Goal: Task Accomplishment & Management: Complete application form

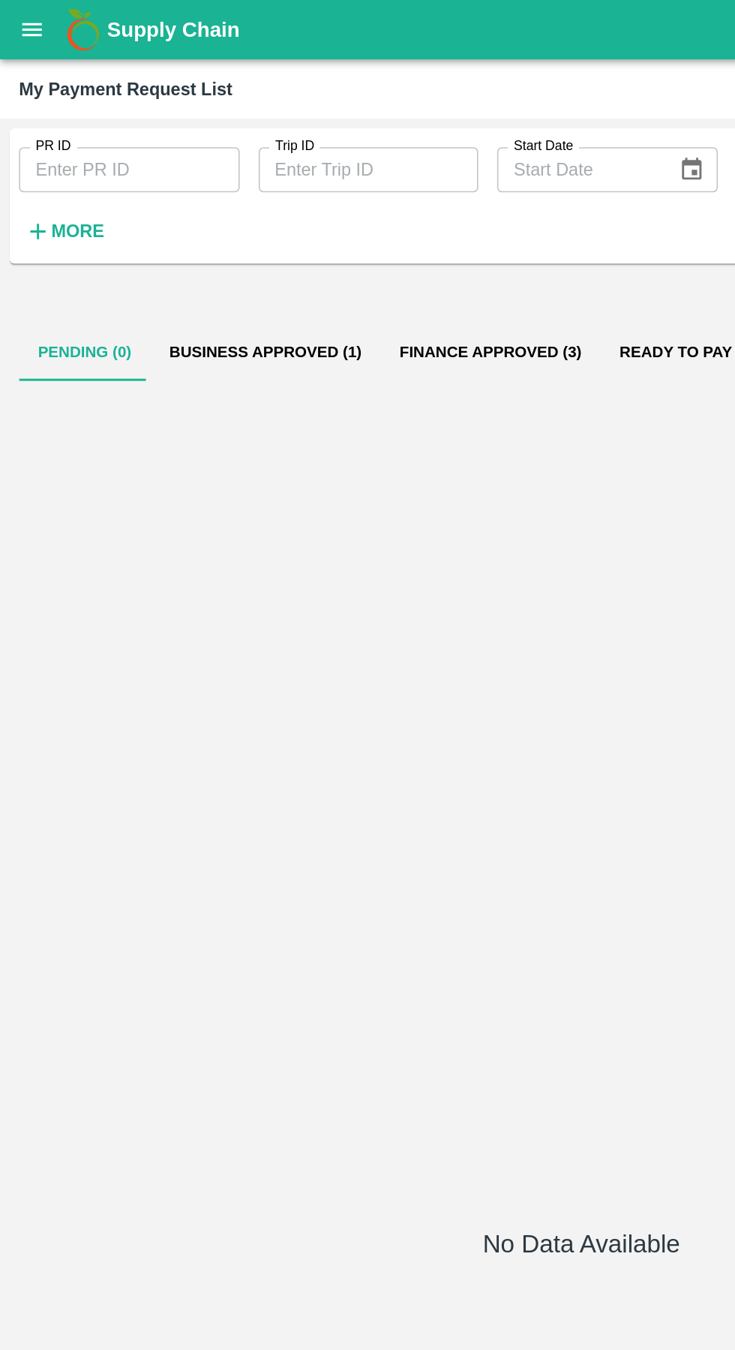
click at [31, 18] on button "open drawer" at bounding box center [20, 19] width 35 height 35
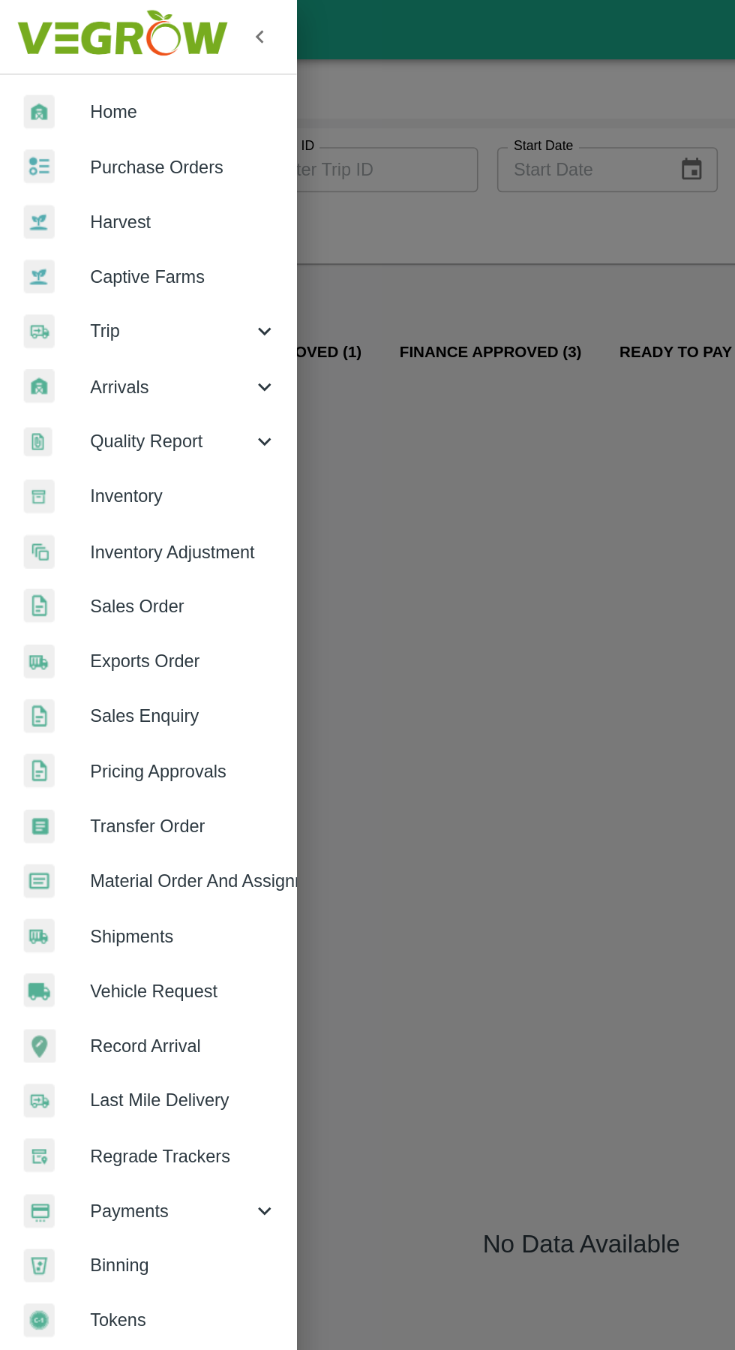
click at [71, 206] on span "Trip" at bounding box center [108, 209] width 102 height 17
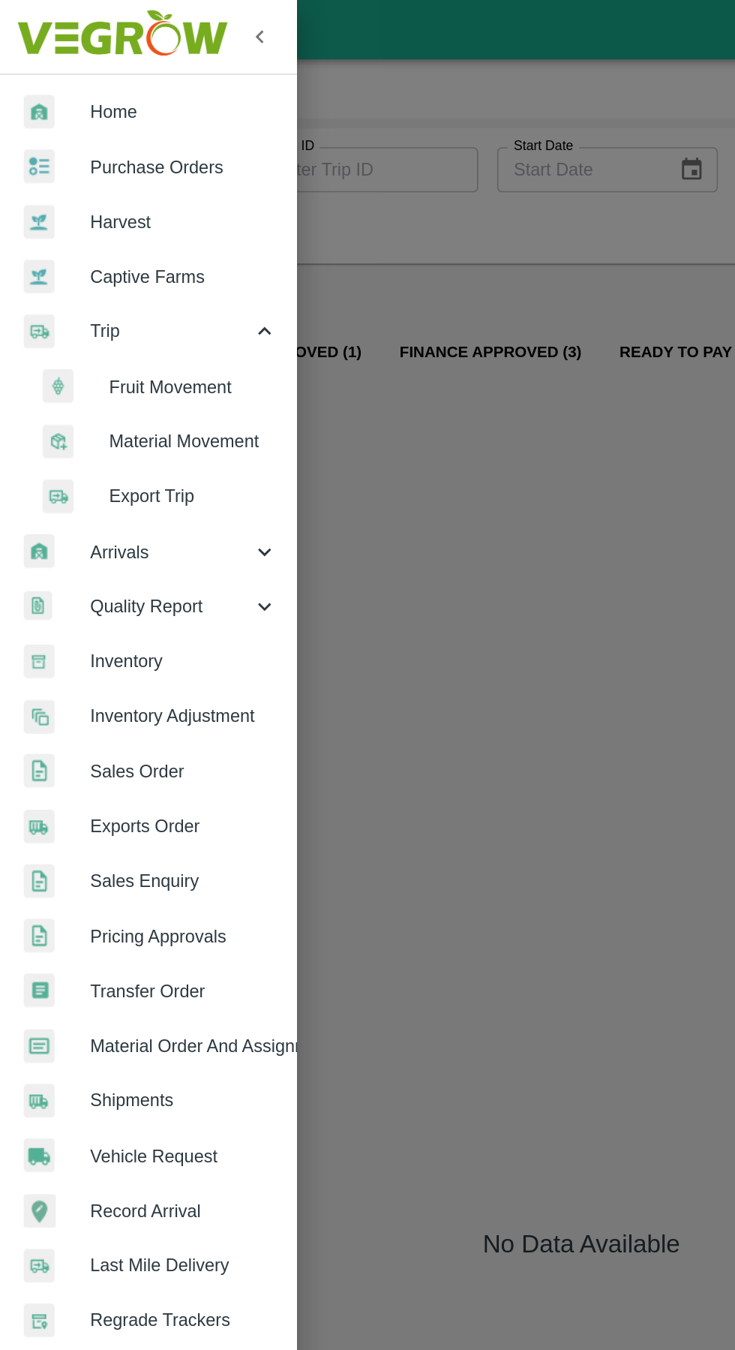
click at [108, 237] on span "Fruit Movement" at bounding box center [122, 244] width 107 height 17
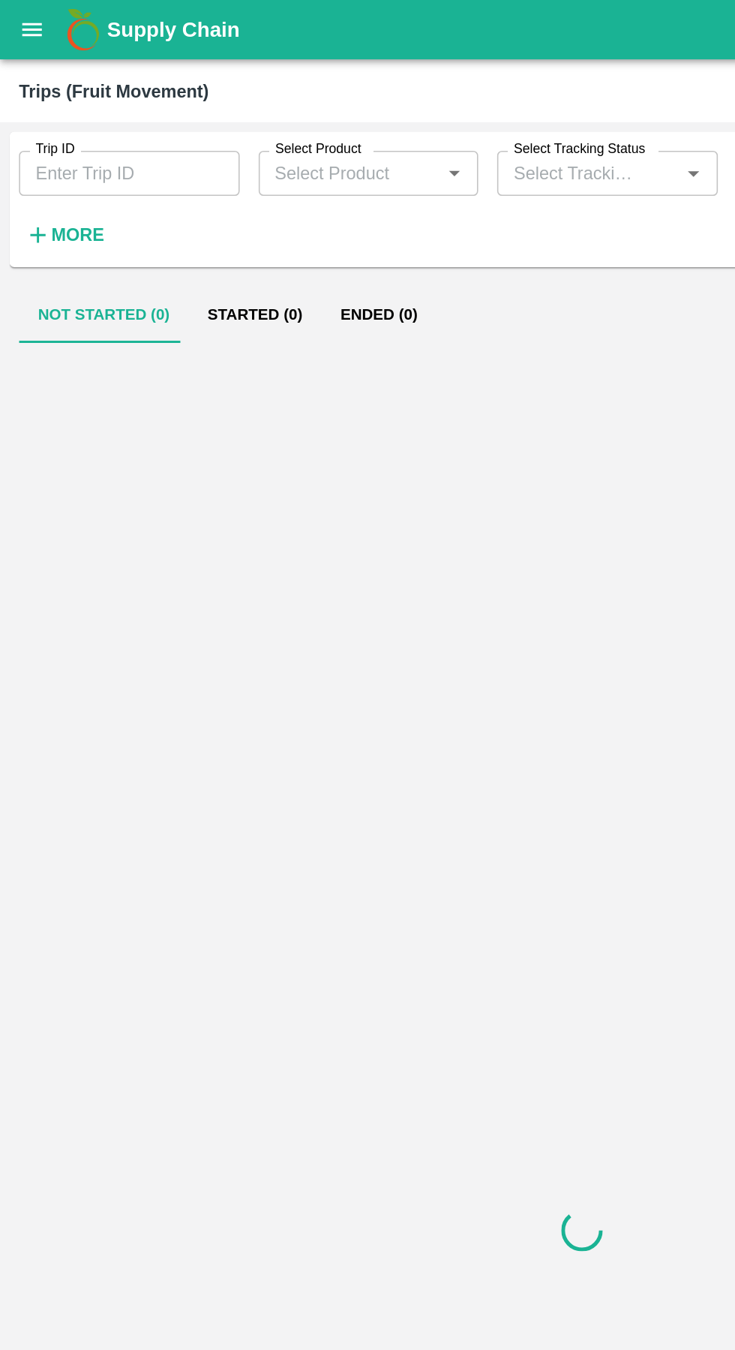
click at [59, 111] on input "Trip ID" at bounding box center [82, 109] width 140 height 29
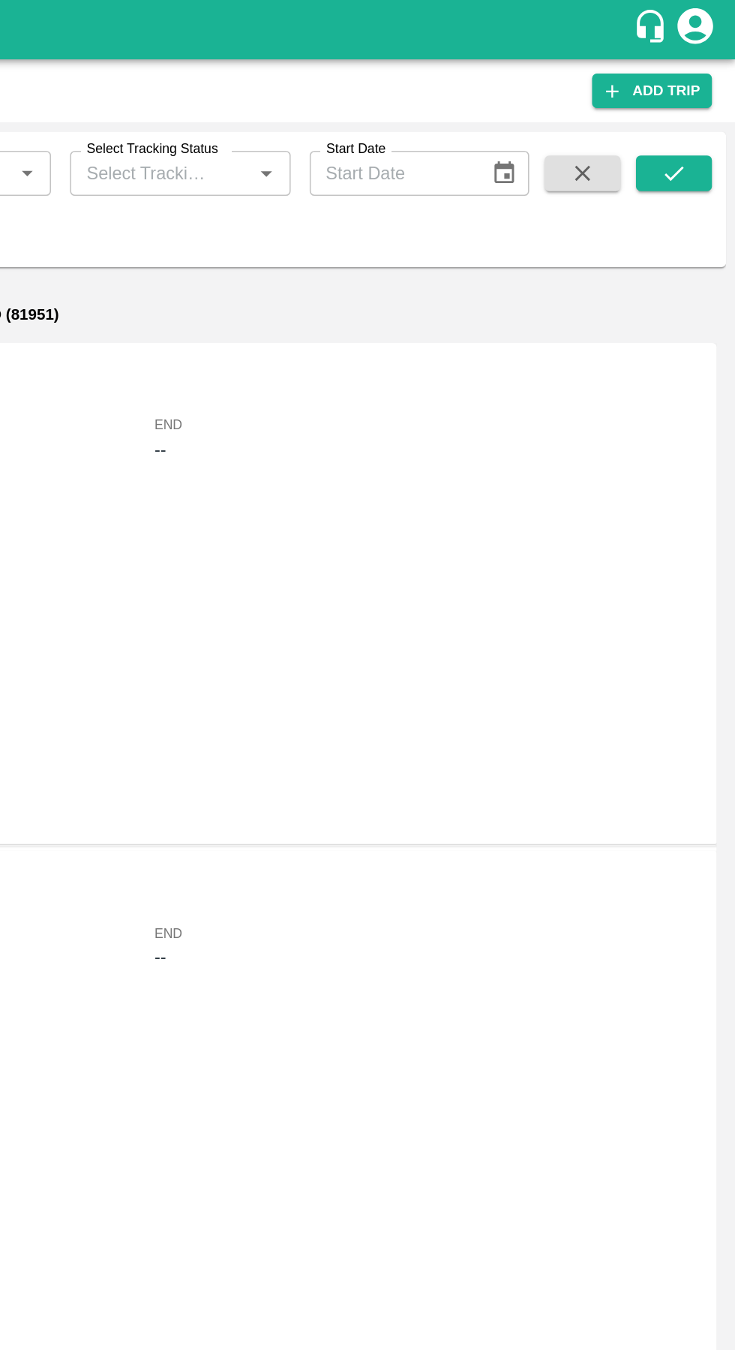
type input "89586"
click at [697, 103] on icon "submit" at bounding box center [696, 109] width 17 height 17
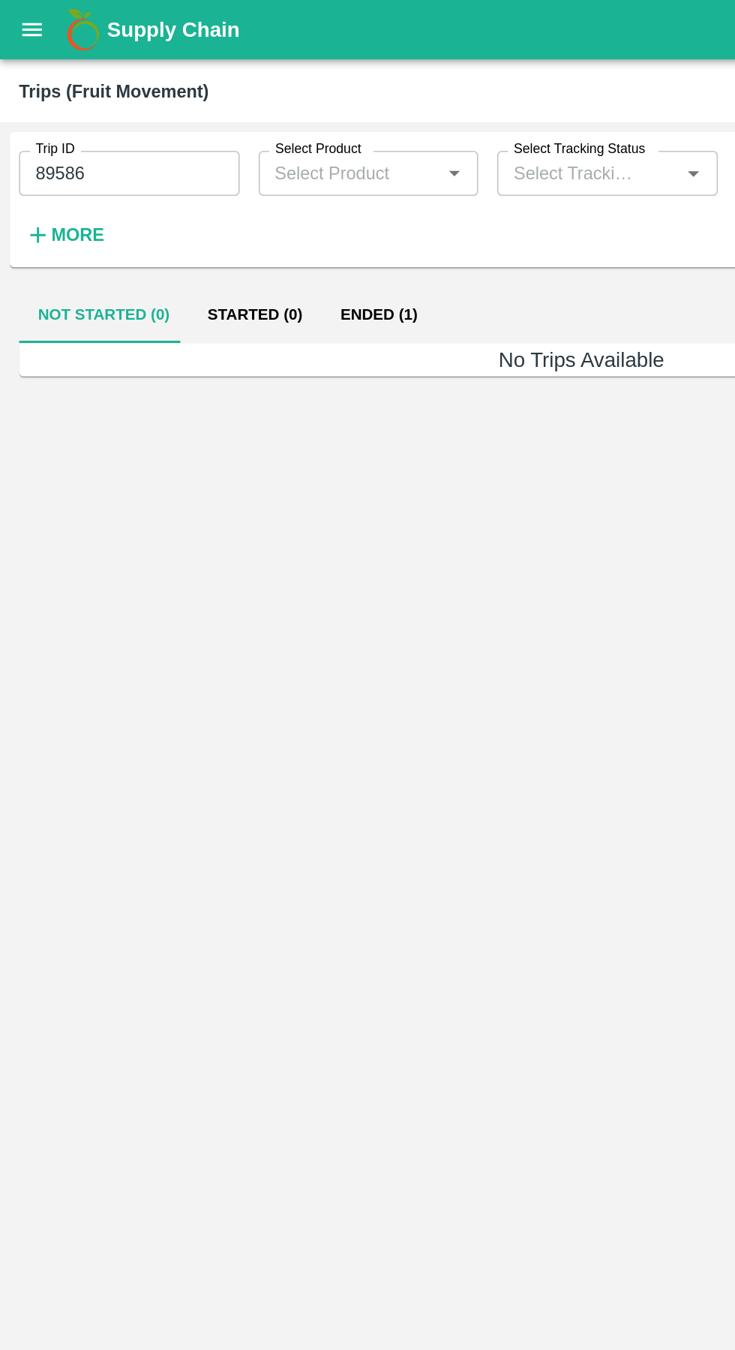
click at [239, 200] on button "Ended (1)" at bounding box center [239, 199] width 73 height 36
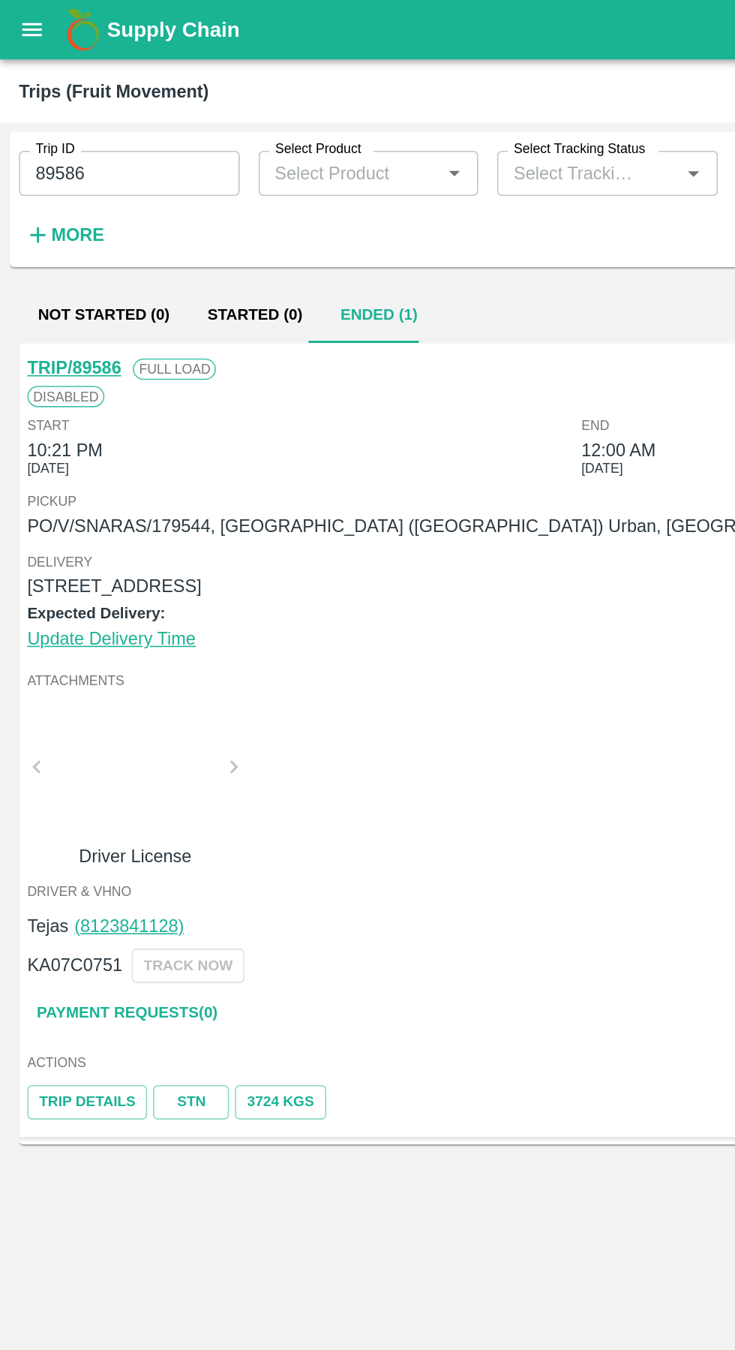
click at [56, 644] on link "Payment Requests( 0 )" at bounding box center [80, 640] width 126 height 26
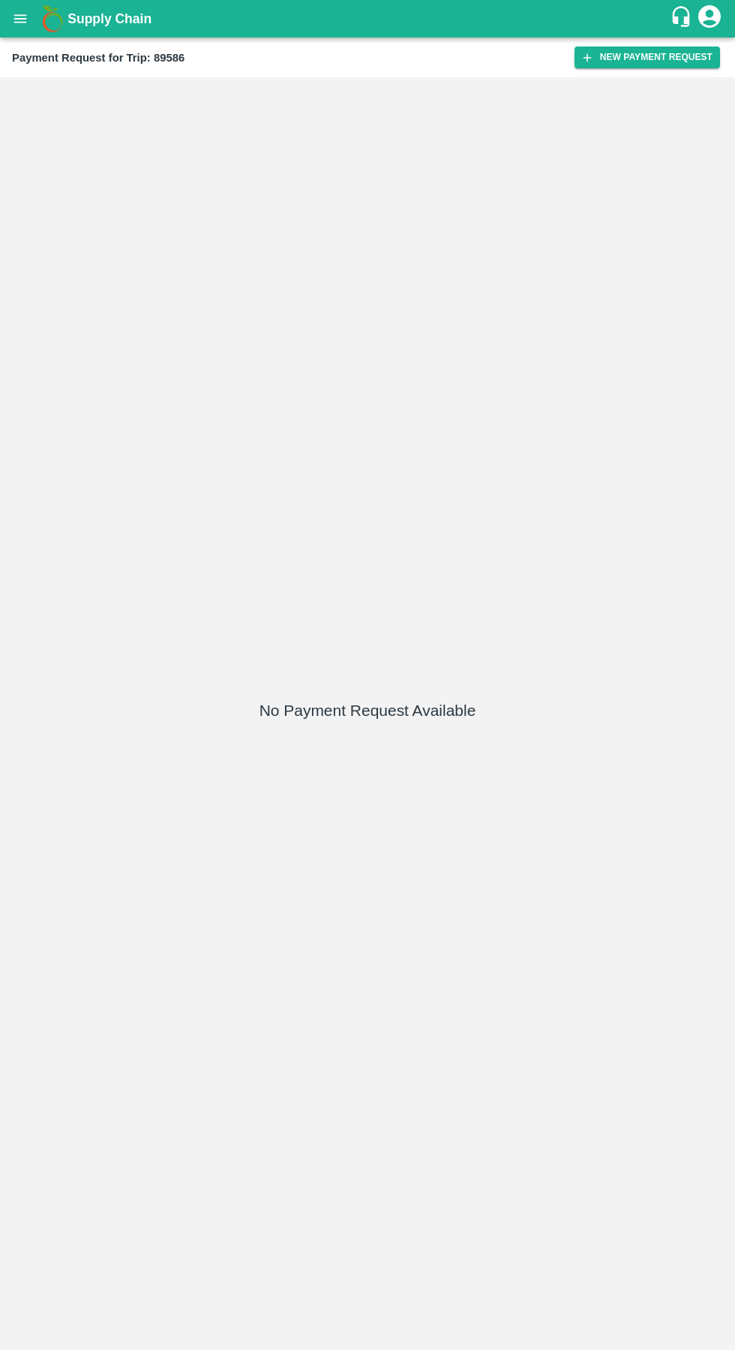
click at [629, 62] on button "New Payment Request" at bounding box center [648, 58] width 146 height 22
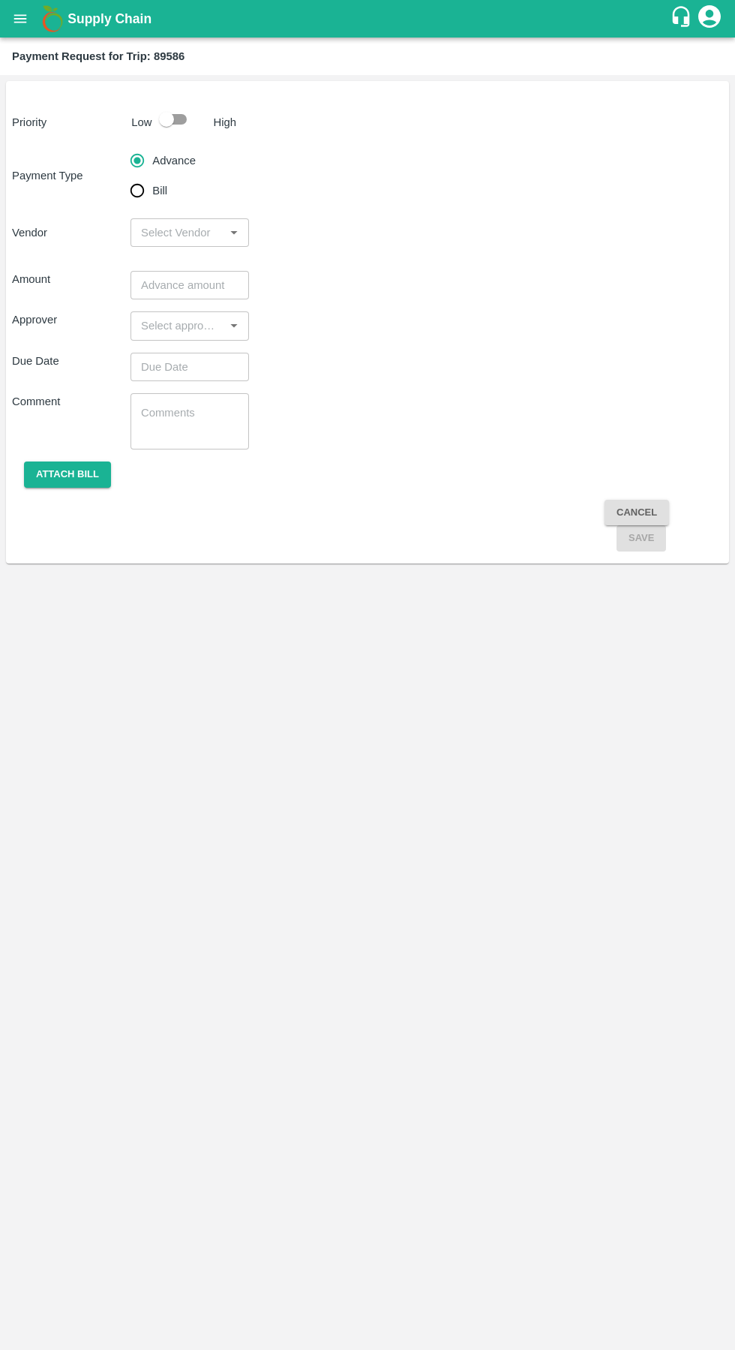
click at [137, 203] on input "Bill" at bounding box center [137, 191] width 30 height 30
radio input "true"
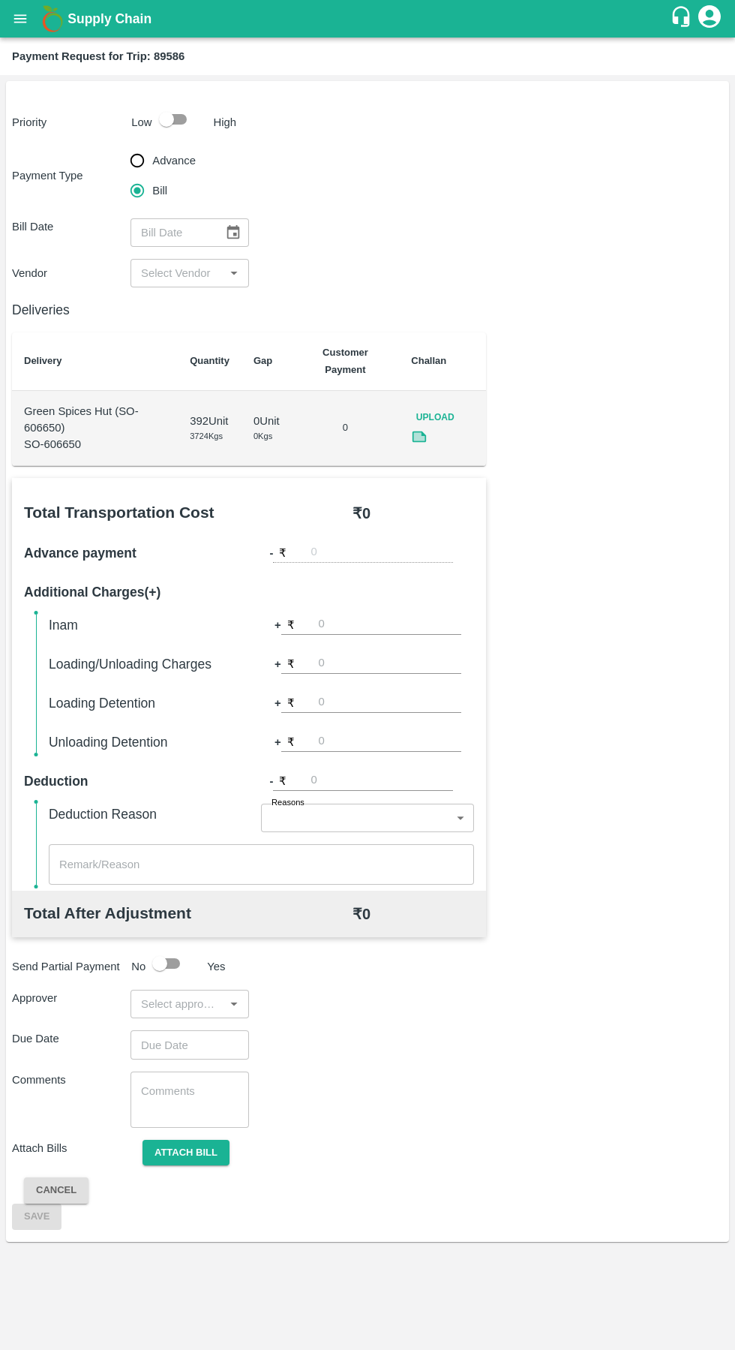
click at [177, 122] on input "checkbox" at bounding box center [167, 119] width 86 height 29
checkbox input "true"
click at [189, 269] on input "input" at bounding box center [177, 273] width 85 height 20
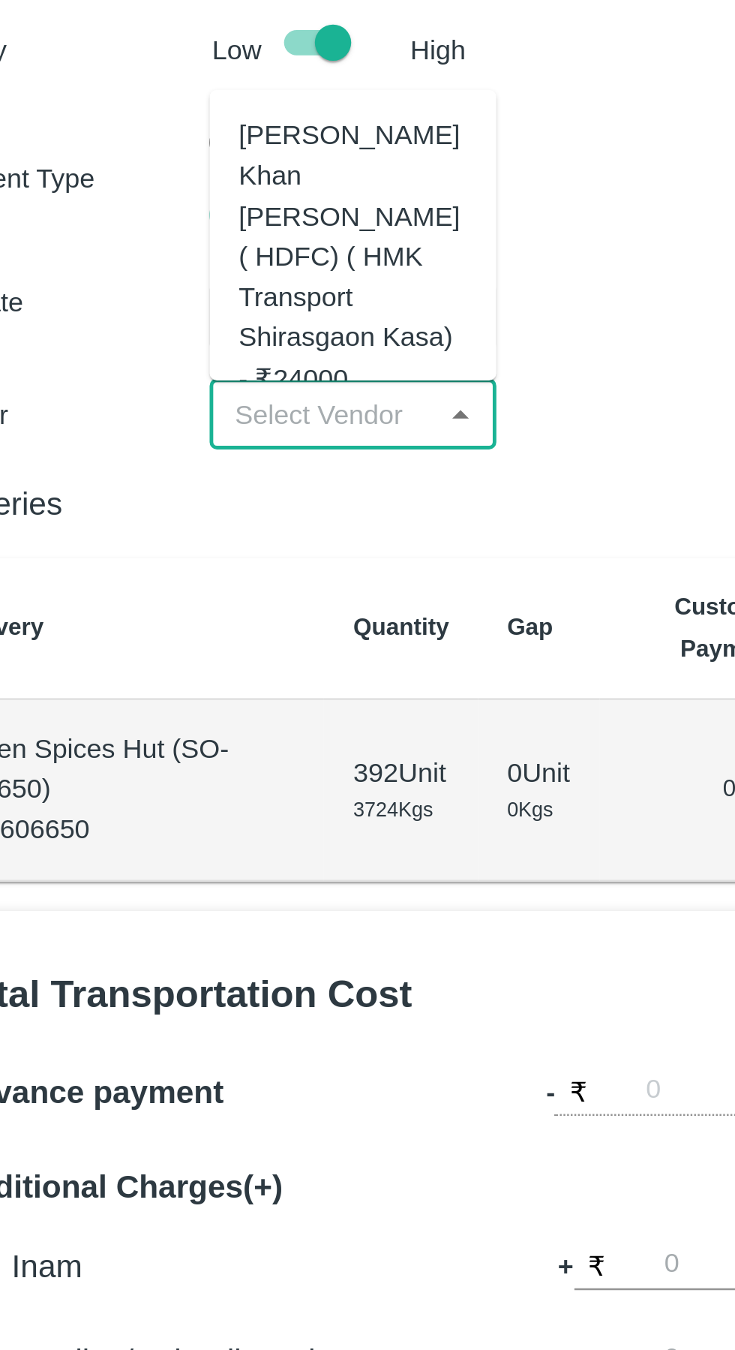
click at [160, 221] on div "[PERSON_NAME] Khan [PERSON_NAME] ( HDFC) ( HMK Transport Shirasgaon Kasa) - ₹24…" at bounding box center [190, 207] width 95 height 117
type input "[PERSON_NAME] Khan [PERSON_NAME] ( HDFC) ( HMK Transport Shirasgaon Kasa) - ₹24…"
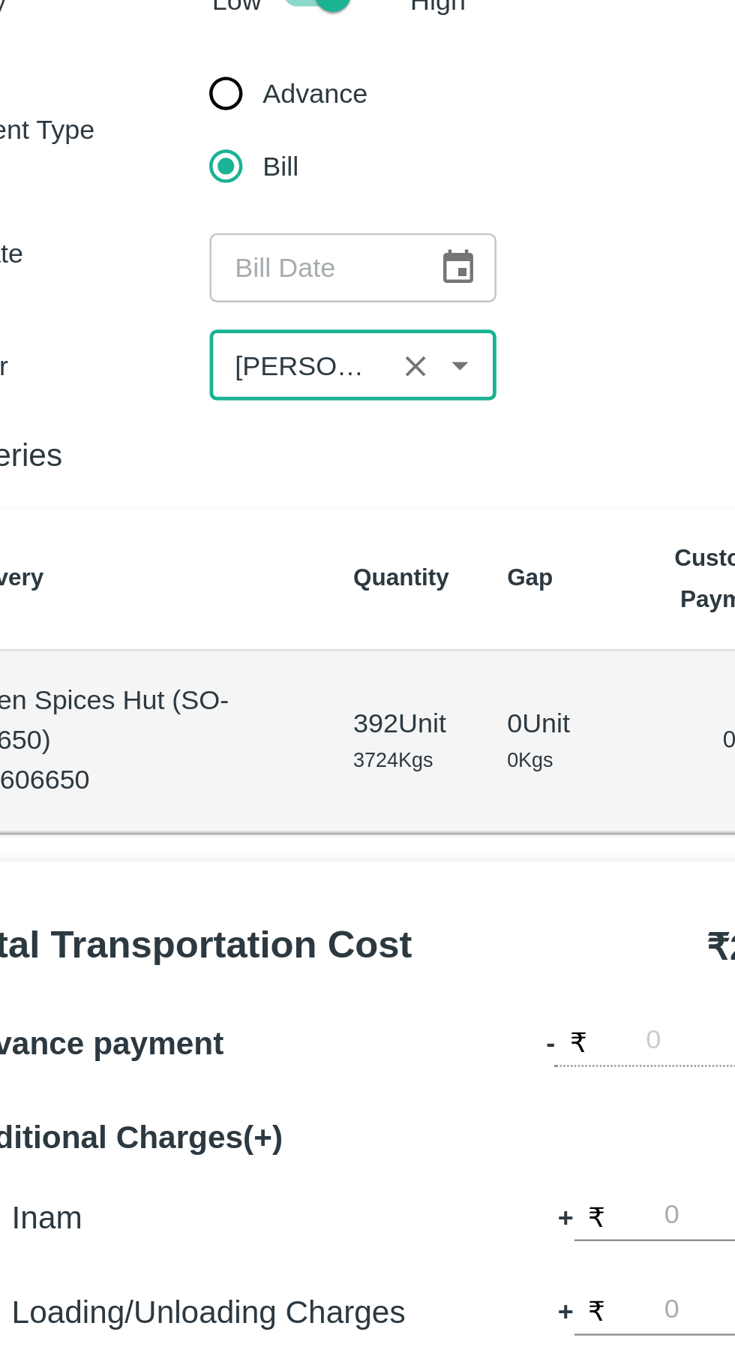
click at [177, 229] on input "text" at bounding box center [172, 232] width 83 height 29
type input "DD/MM/YYYY"
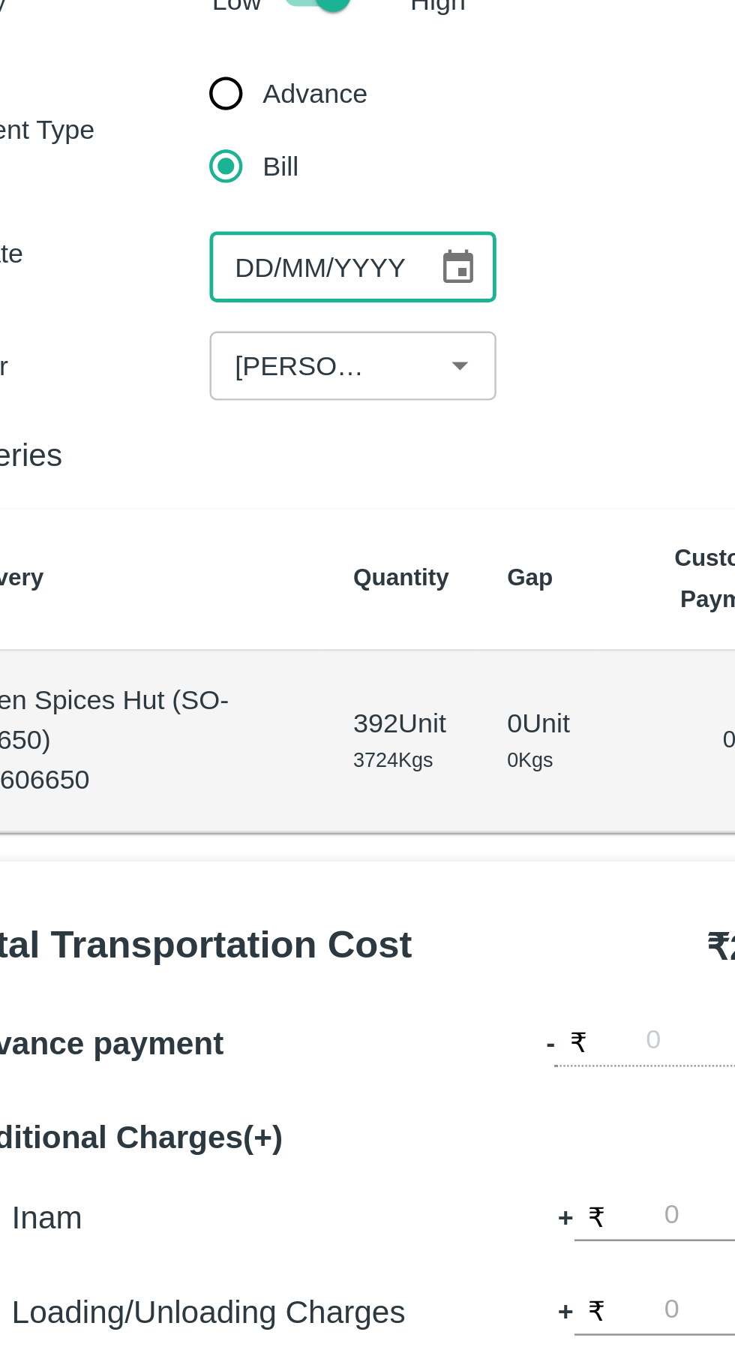
click at [236, 240] on icon "Choose date" at bounding box center [233, 232] width 17 height 17
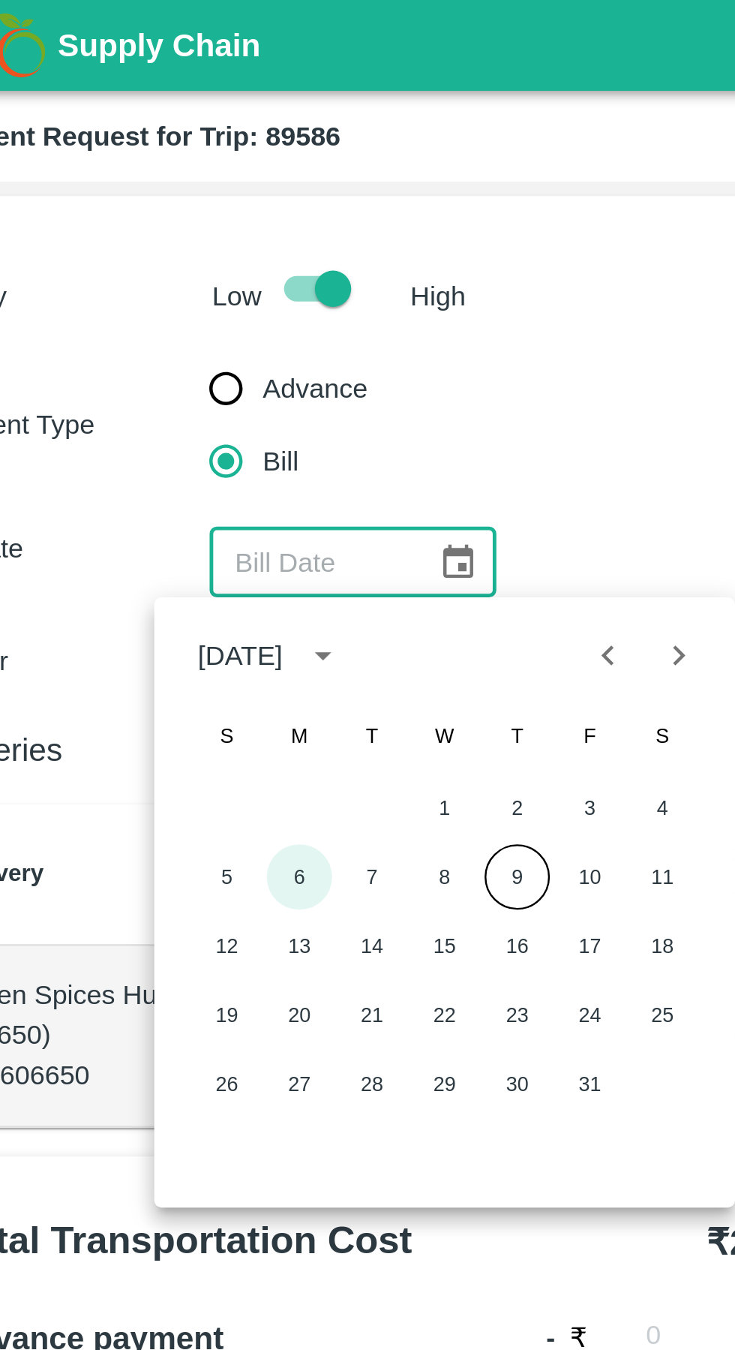
click at [167, 363] on button "6" at bounding box center [168, 362] width 27 height 27
type input "[DATE]"
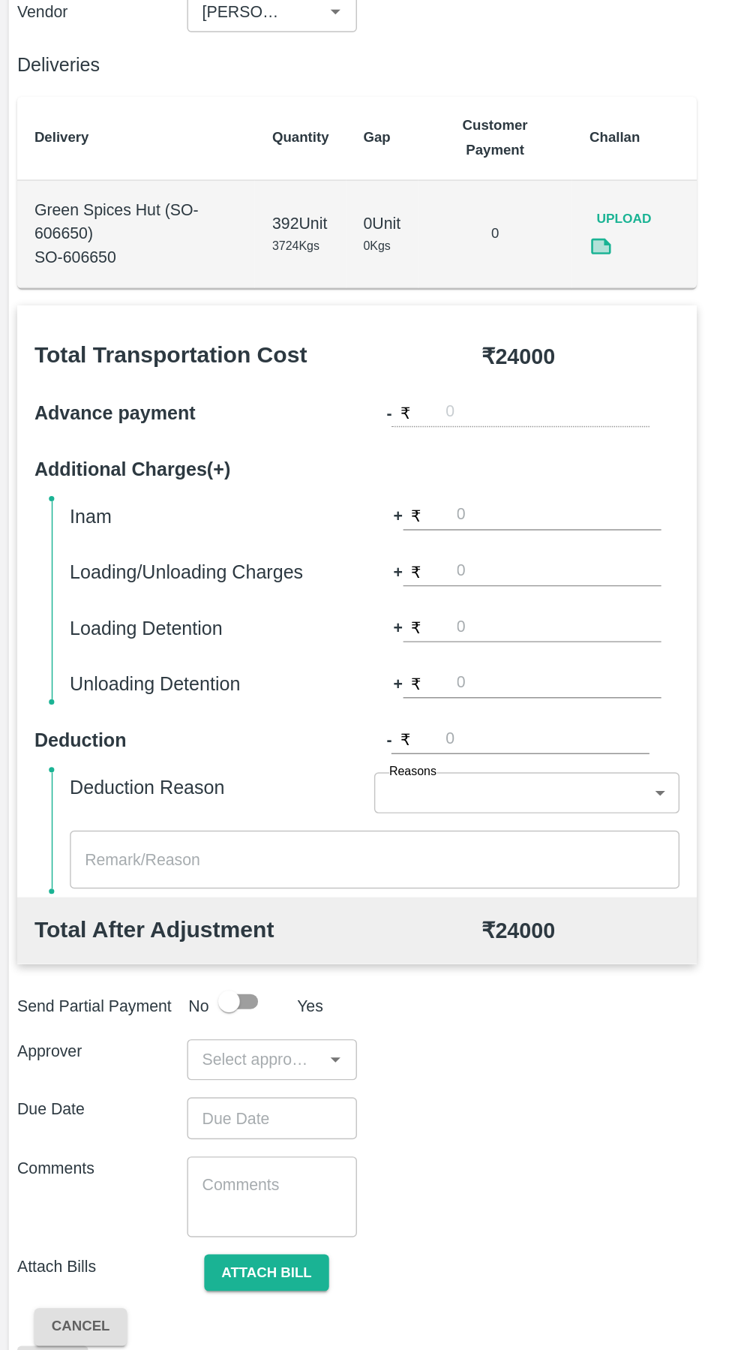
click at [204, 1033] on input "Choose date" at bounding box center [185, 1044] width 108 height 29
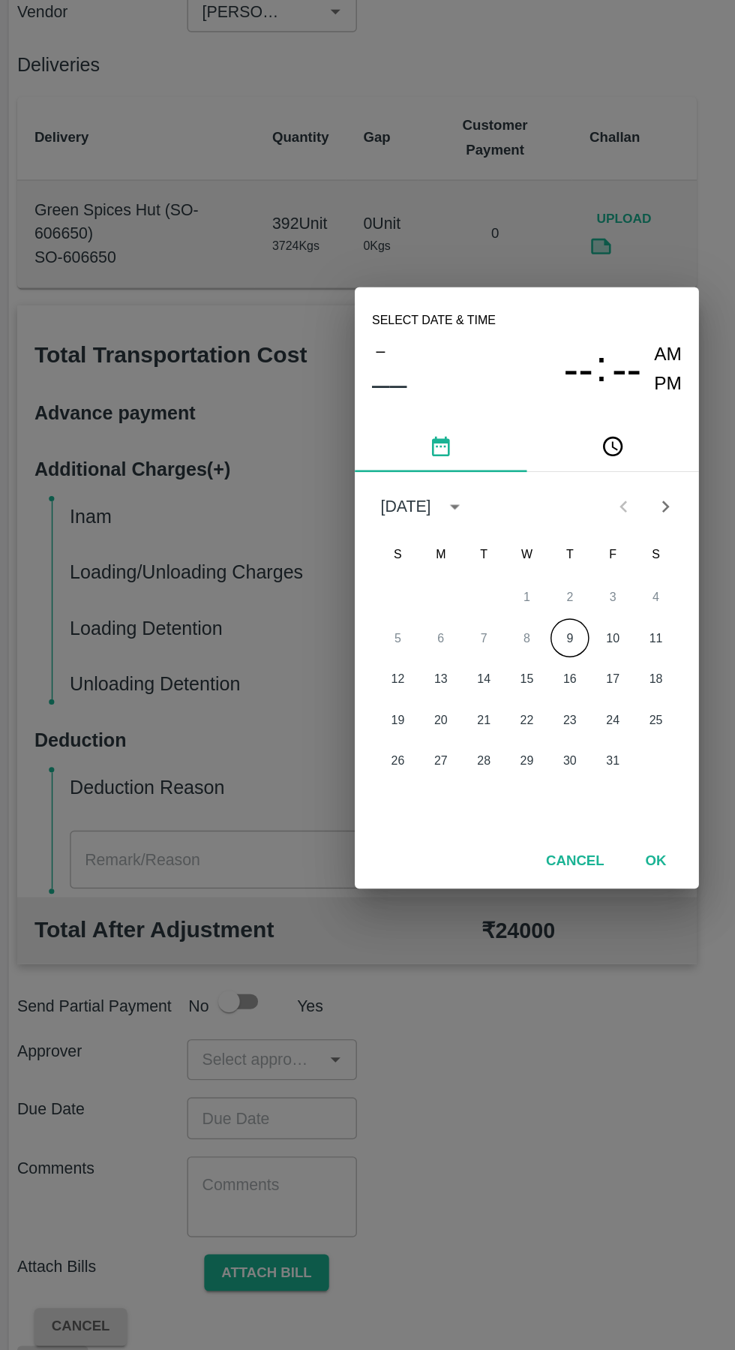
click at [398, 723] on button "9" at bounding box center [397, 709] width 27 height 27
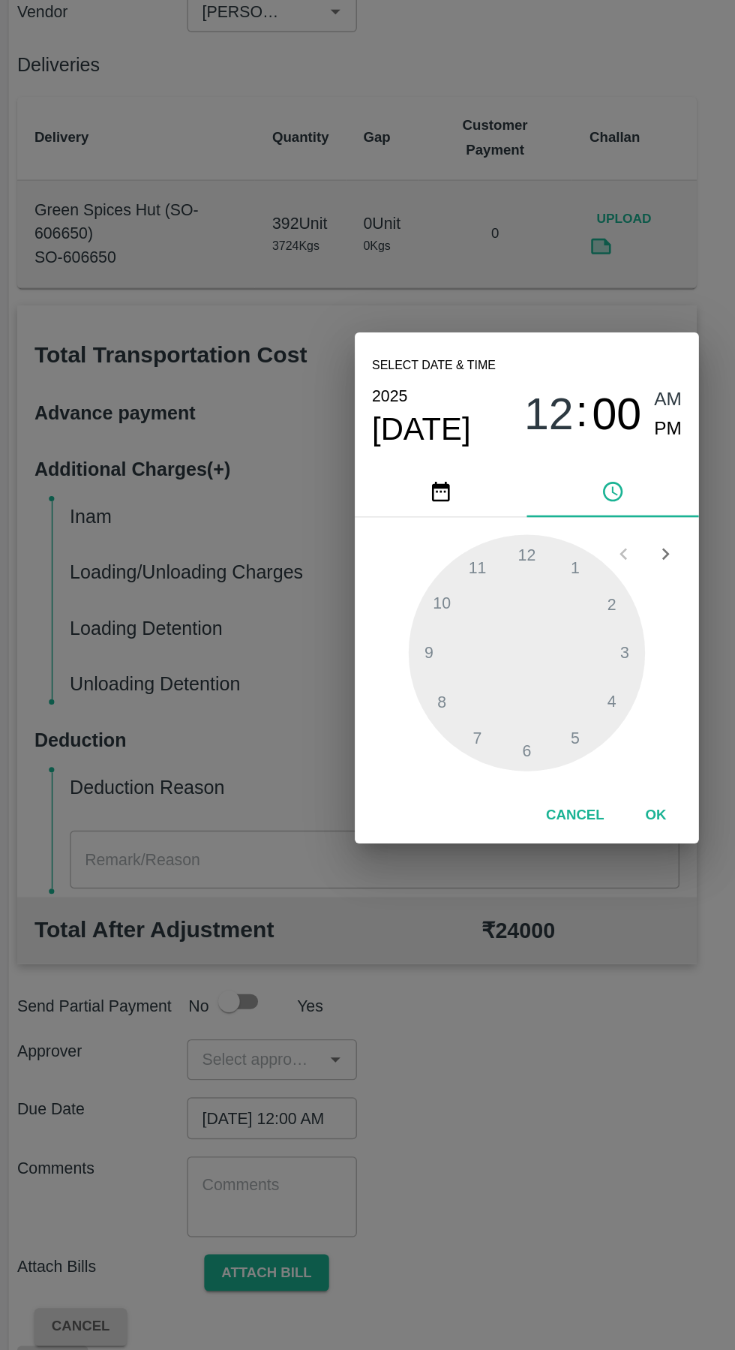
click at [394, 803] on div at bounding box center [367, 720] width 165 height 165
click at [401, 803] on div at bounding box center [367, 720] width 165 height 165
click at [457, 575] on span "PM" at bounding box center [467, 565] width 20 height 20
click at [466, 575] on span "PM" at bounding box center [467, 565] width 20 height 20
click at [404, 803] on div at bounding box center [367, 720] width 165 height 165
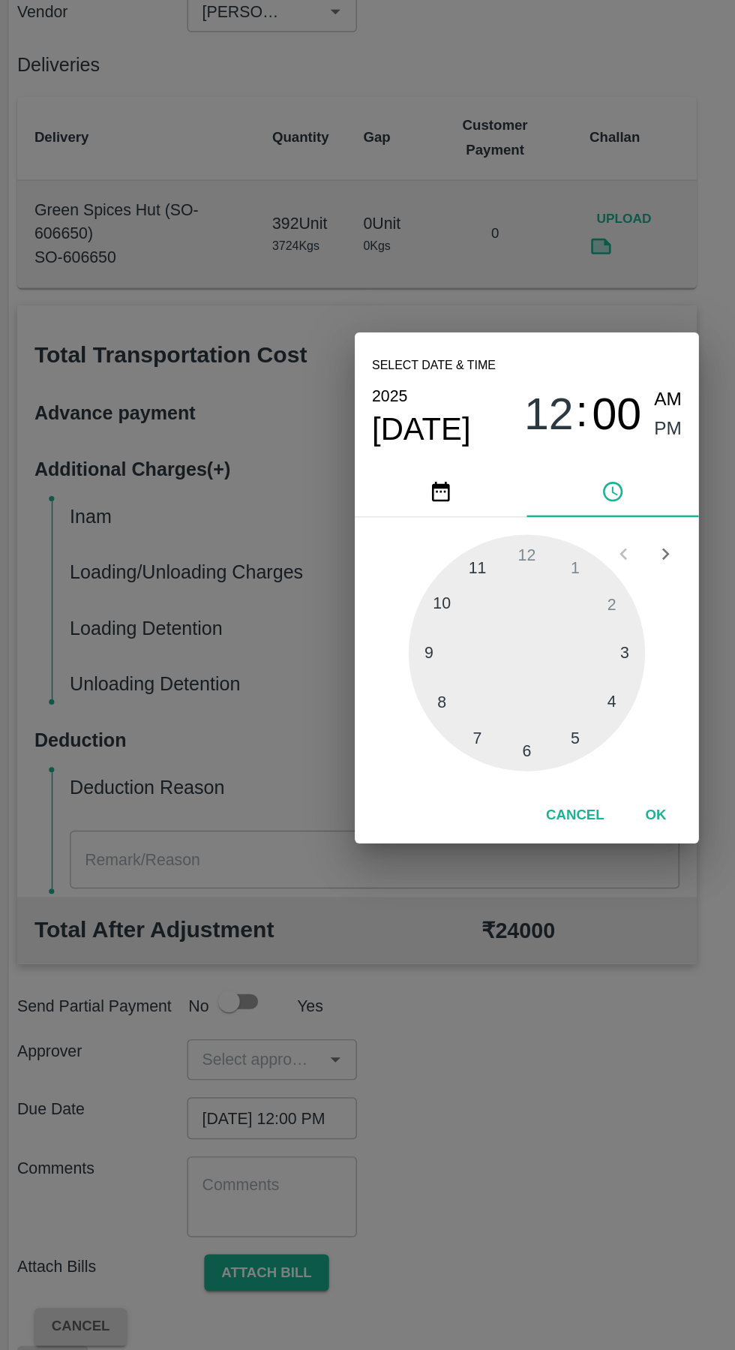
click at [405, 803] on div at bounding box center [367, 720] width 165 height 165
click at [402, 803] on div at bounding box center [367, 720] width 165 height 165
type input "[DATE] 05:26 PM"
click at [461, 847] on button "OK" at bounding box center [458, 834] width 48 height 26
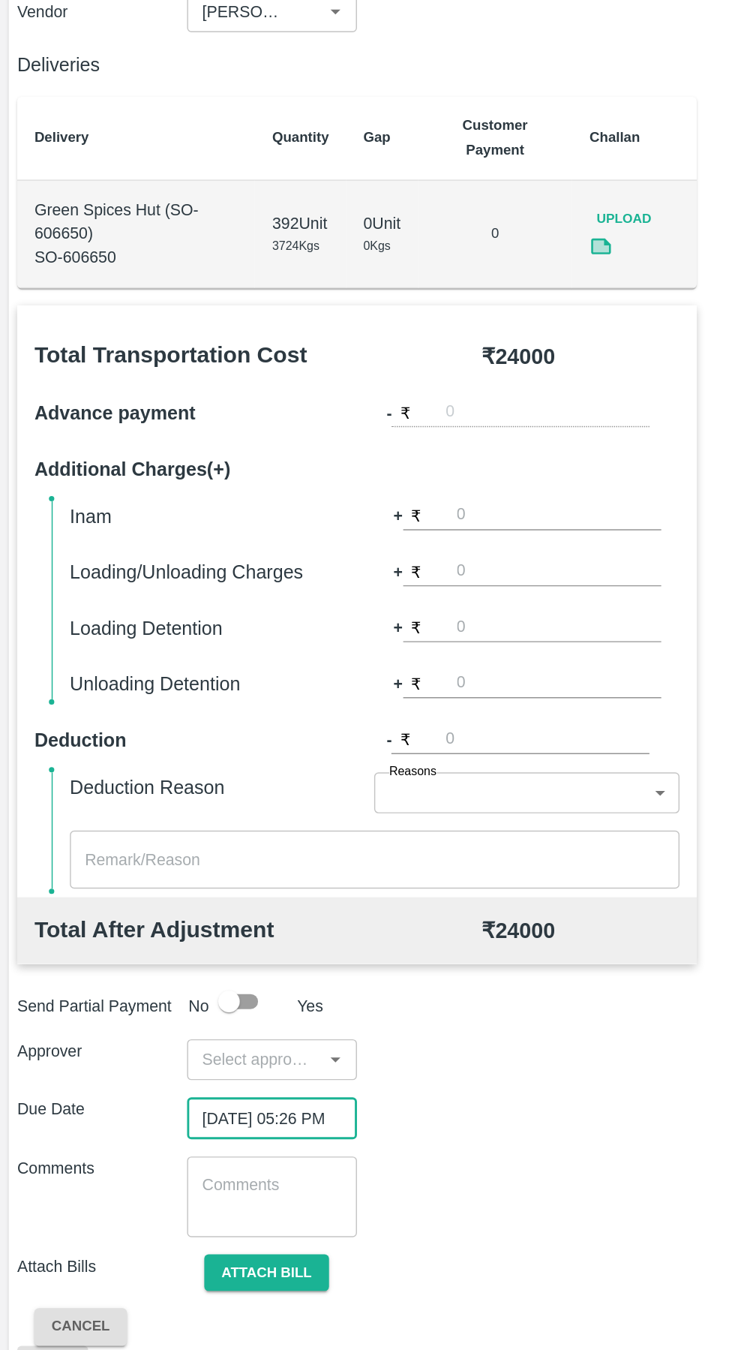
scroll to position [0, 11]
click at [201, 1156] on button "Attach bill" at bounding box center [186, 1153] width 87 height 26
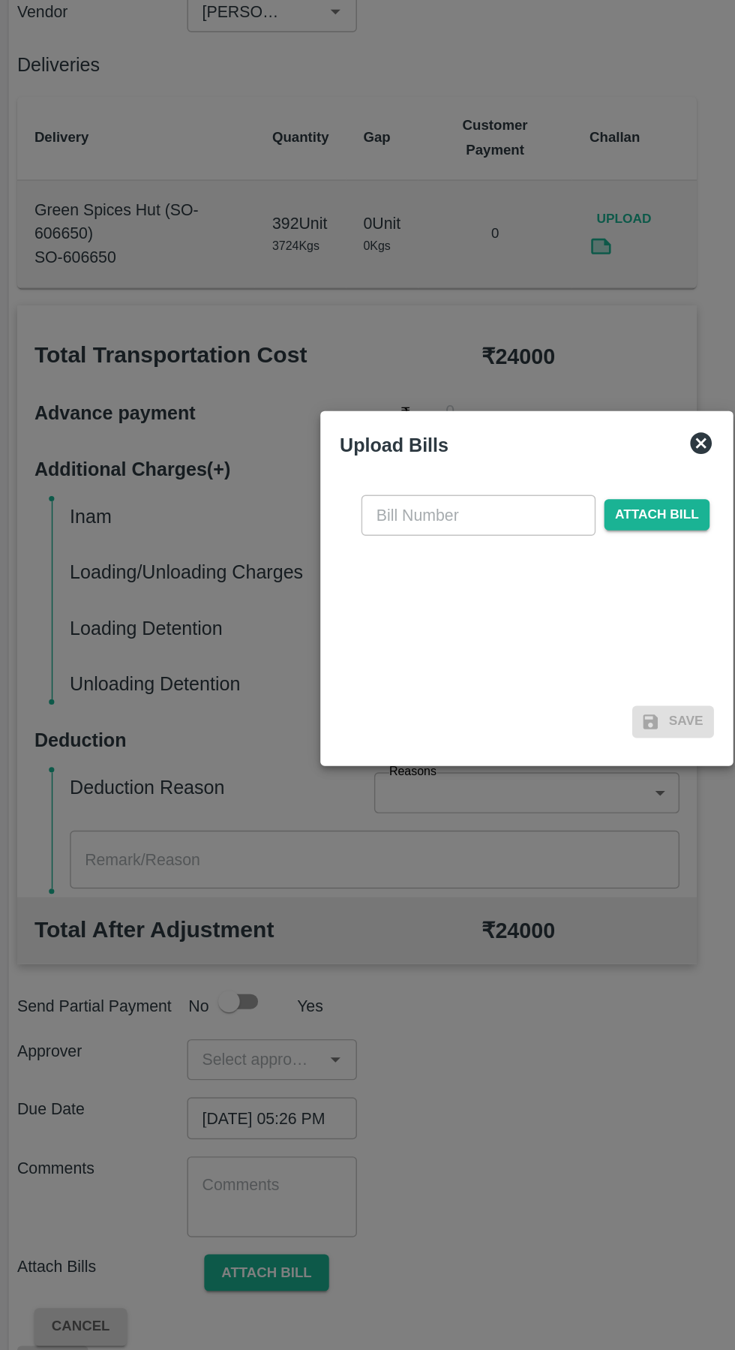
scroll to position [0, 0]
click at [345, 639] on input "text" at bounding box center [334, 624] width 164 height 29
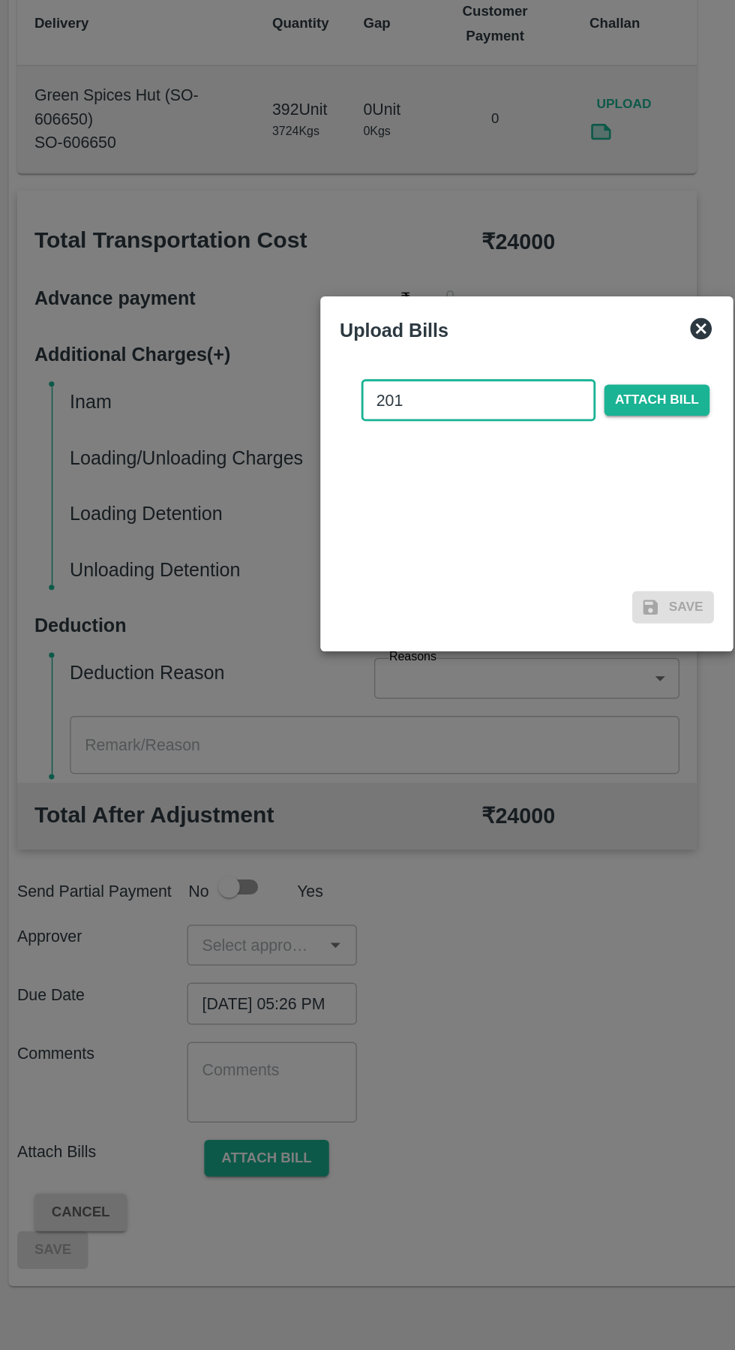
type input "201"
click at [449, 620] on span "Attach bill" at bounding box center [459, 624] width 74 height 22
click at [0, 0] on input "Attach bill" at bounding box center [0, 0] width 0 height 0
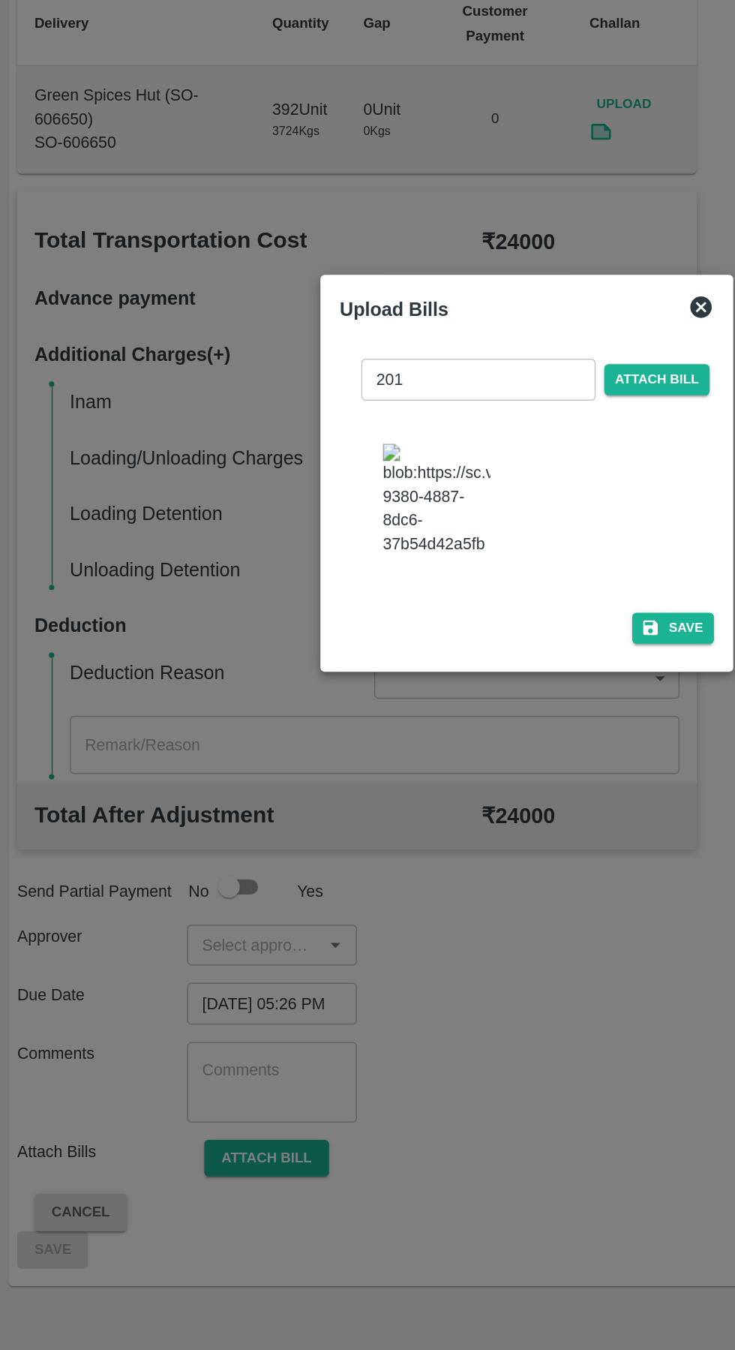
click at [483, 794] on button "Save" at bounding box center [469, 783] width 57 height 22
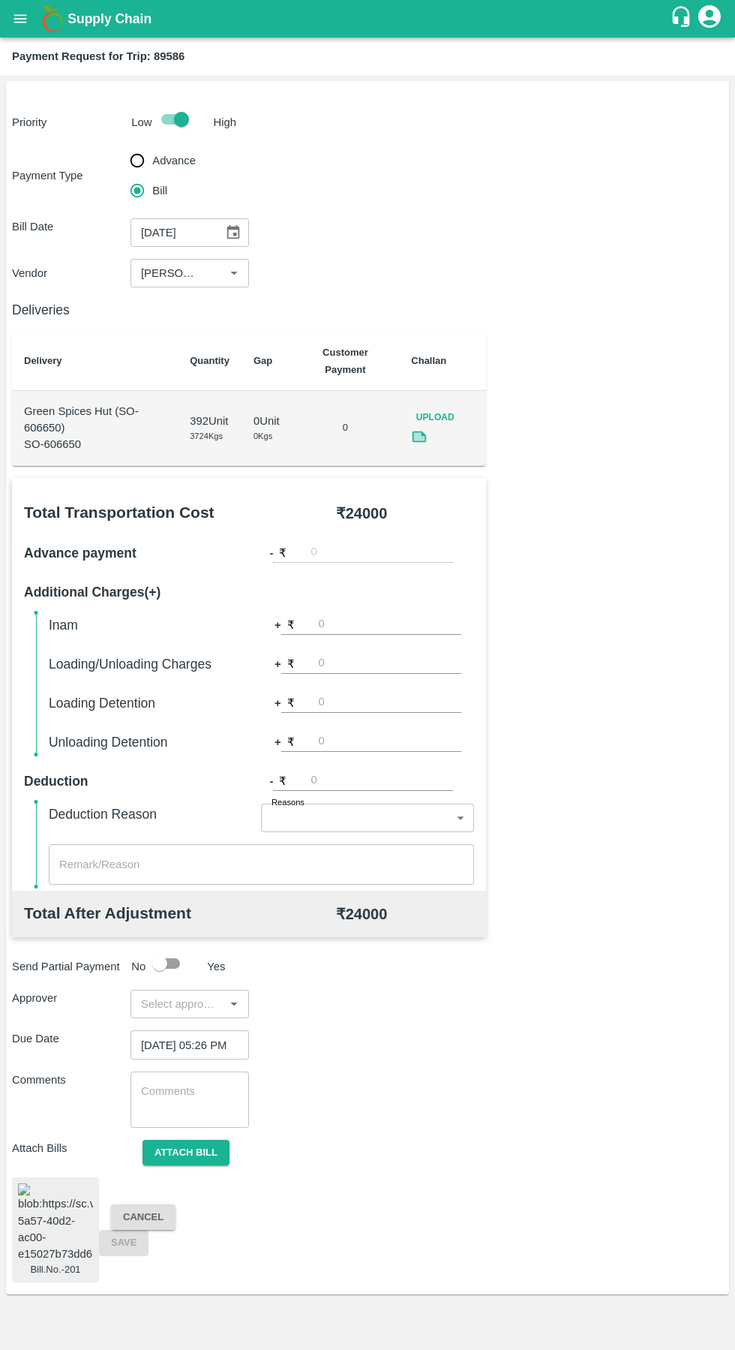
click at [204, 1004] on input "input" at bounding box center [177, 1004] width 85 height 20
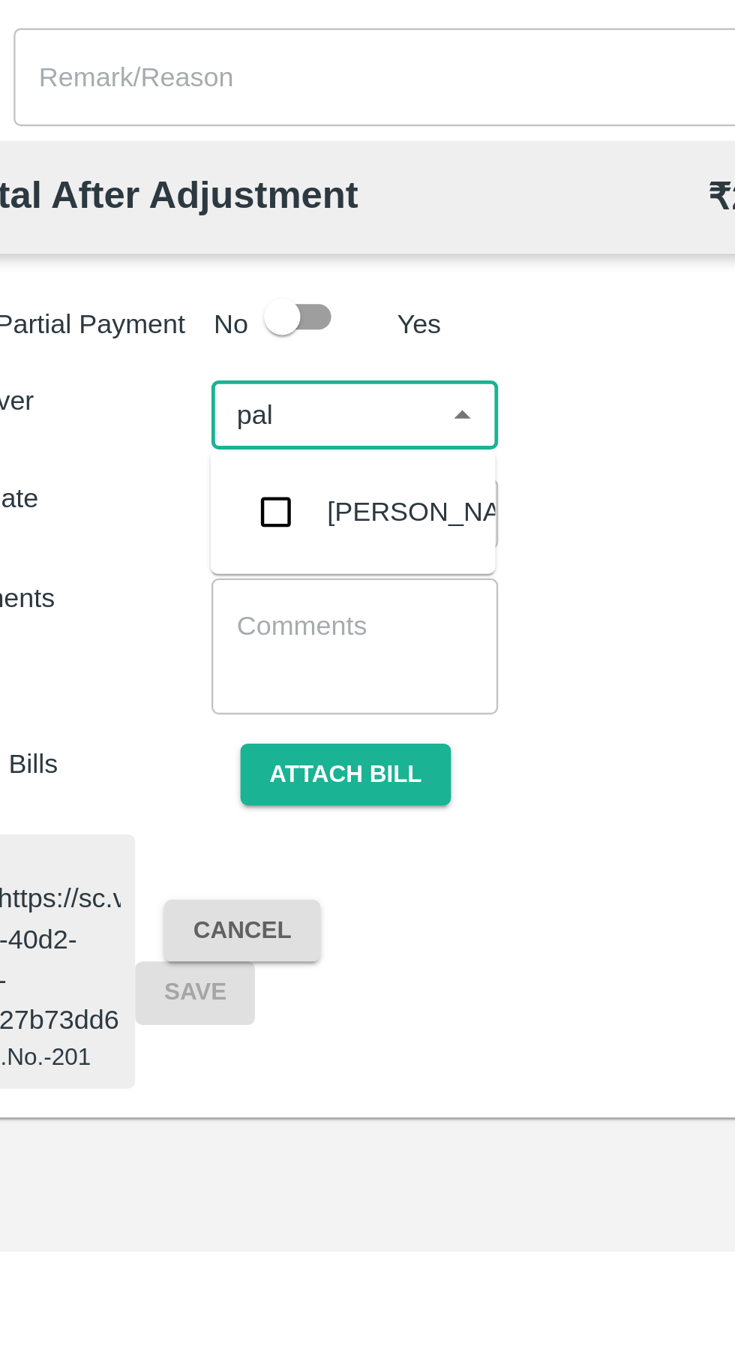
type input "palw"
click at [169, 1053] on input "checkbox" at bounding box center [158, 1045] width 30 height 30
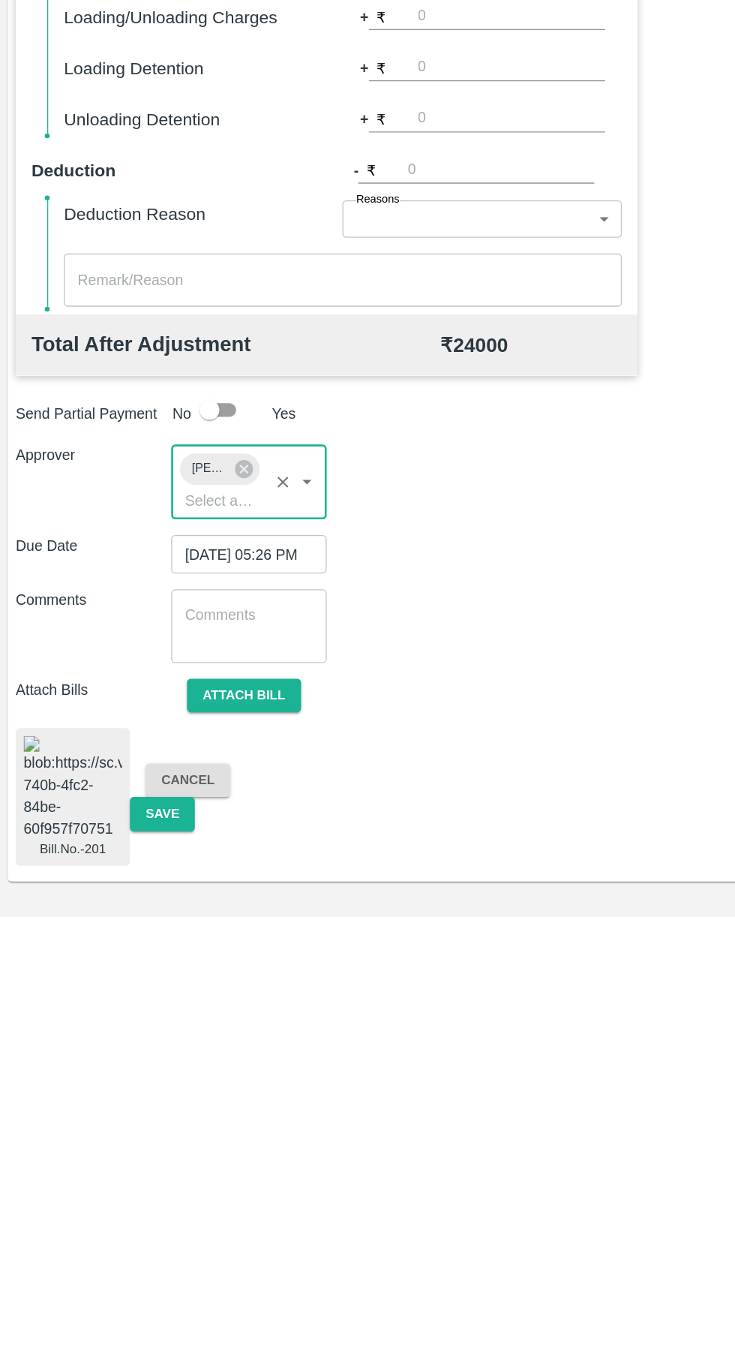
click at [191, 1178] on button "Attach bill" at bounding box center [186, 1181] width 87 height 26
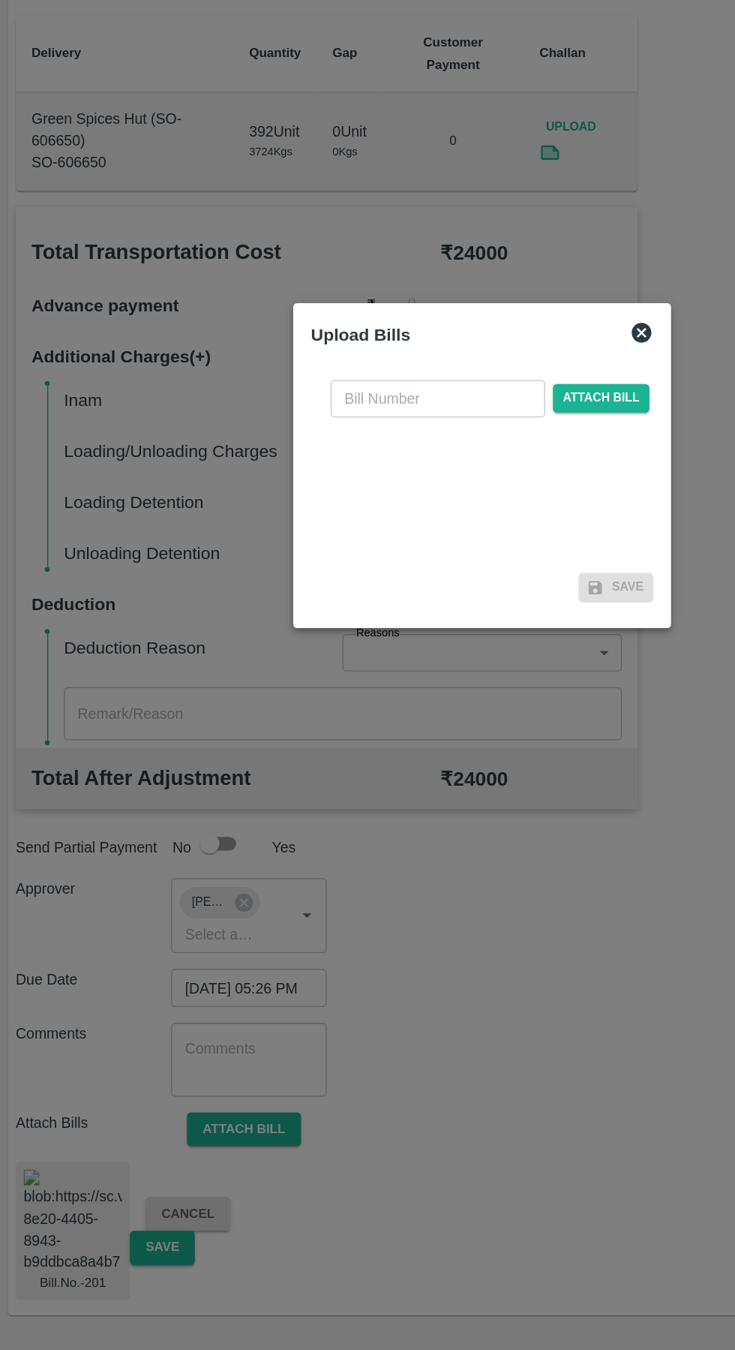
click at [497, 555] on div "Upload Bills ​ Attach bill Save" at bounding box center [368, 676] width 288 height 248
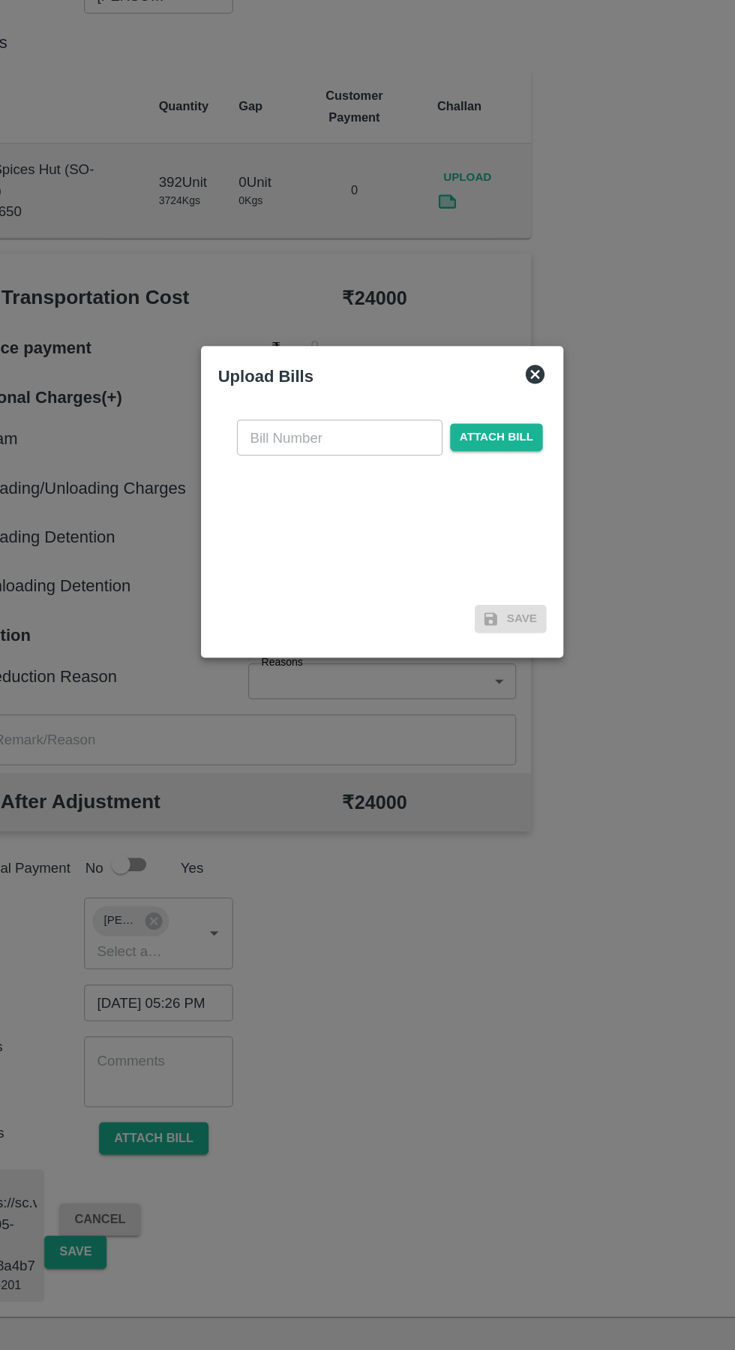
click at [510, 592] on div "Upload Bills ​ Attach bill Save" at bounding box center [368, 676] width 288 height 248
click at [507, 554] on div "Upload Bills ​ Attach bill Save" at bounding box center [368, 676] width 288 height 248
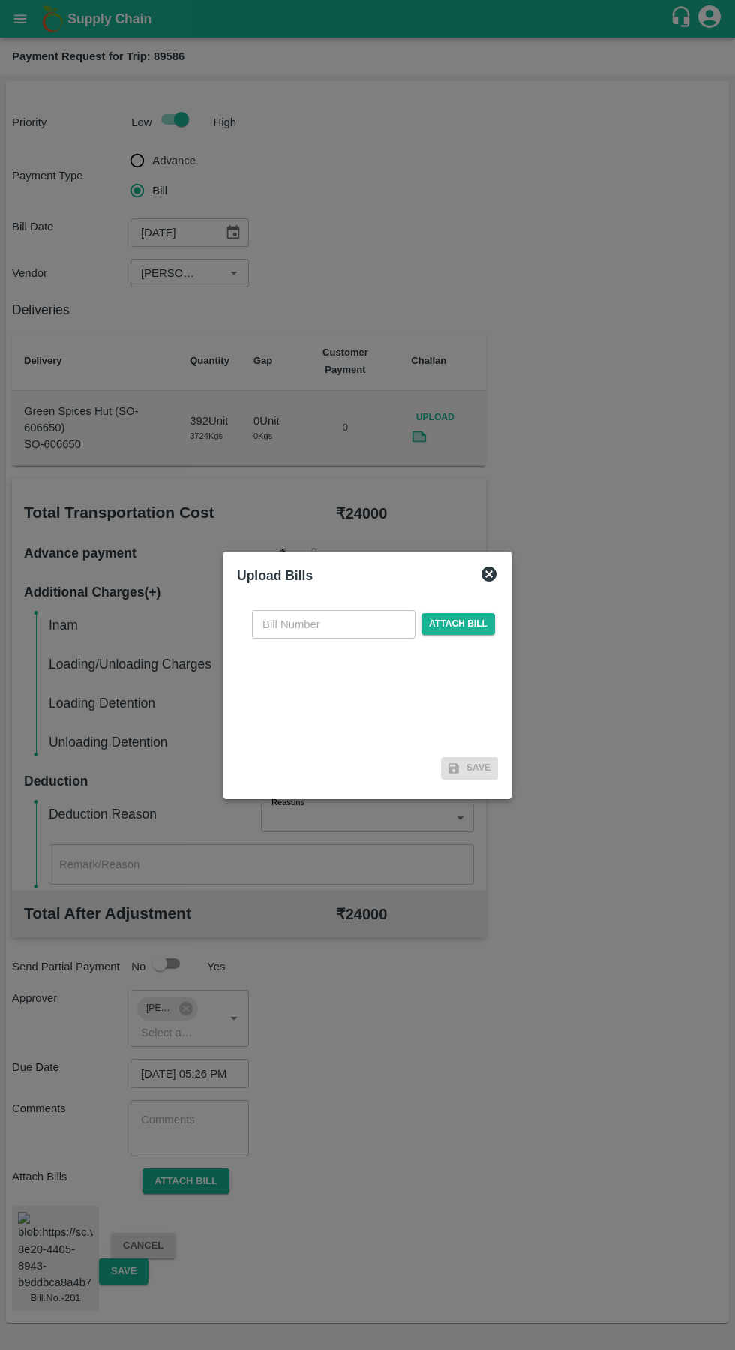
click at [518, 564] on div at bounding box center [367, 675] width 735 height 1350
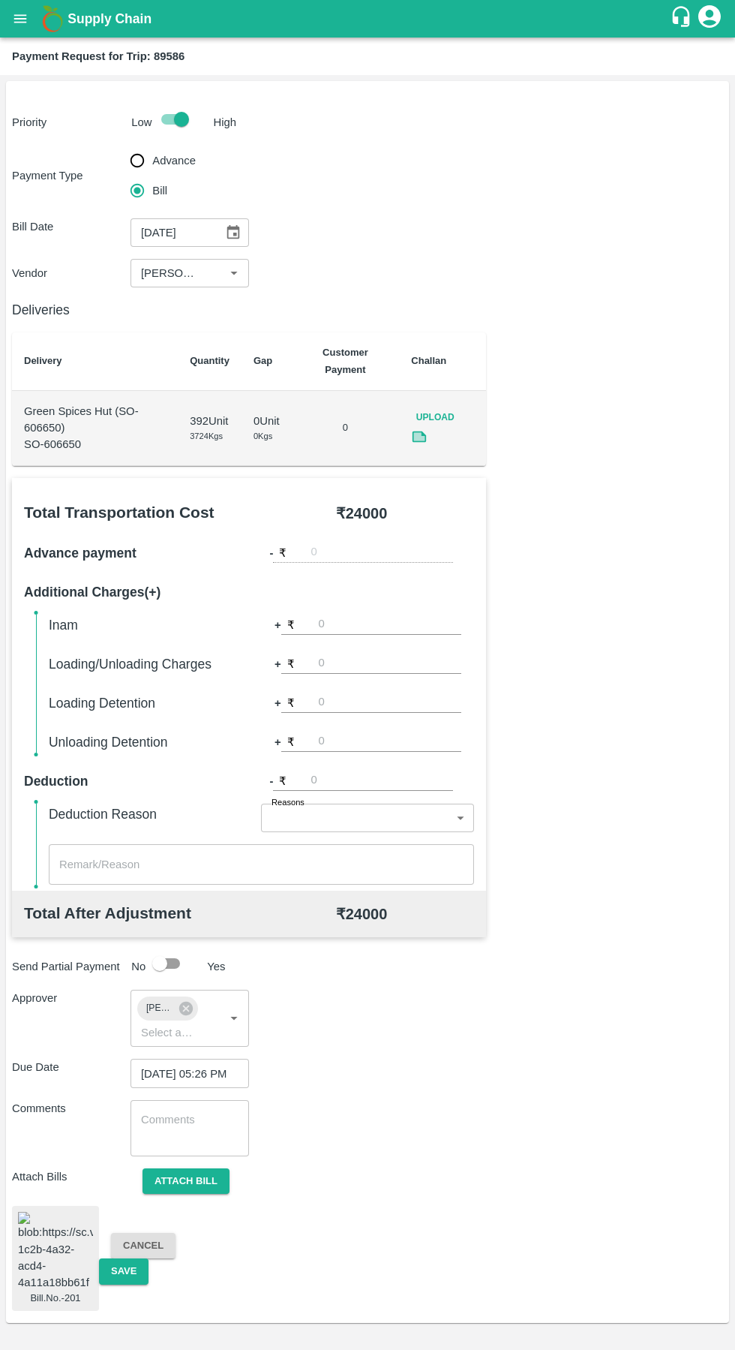
click at [125, 1285] on button "Save" at bounding box center [124, 1271] width 50 height 26
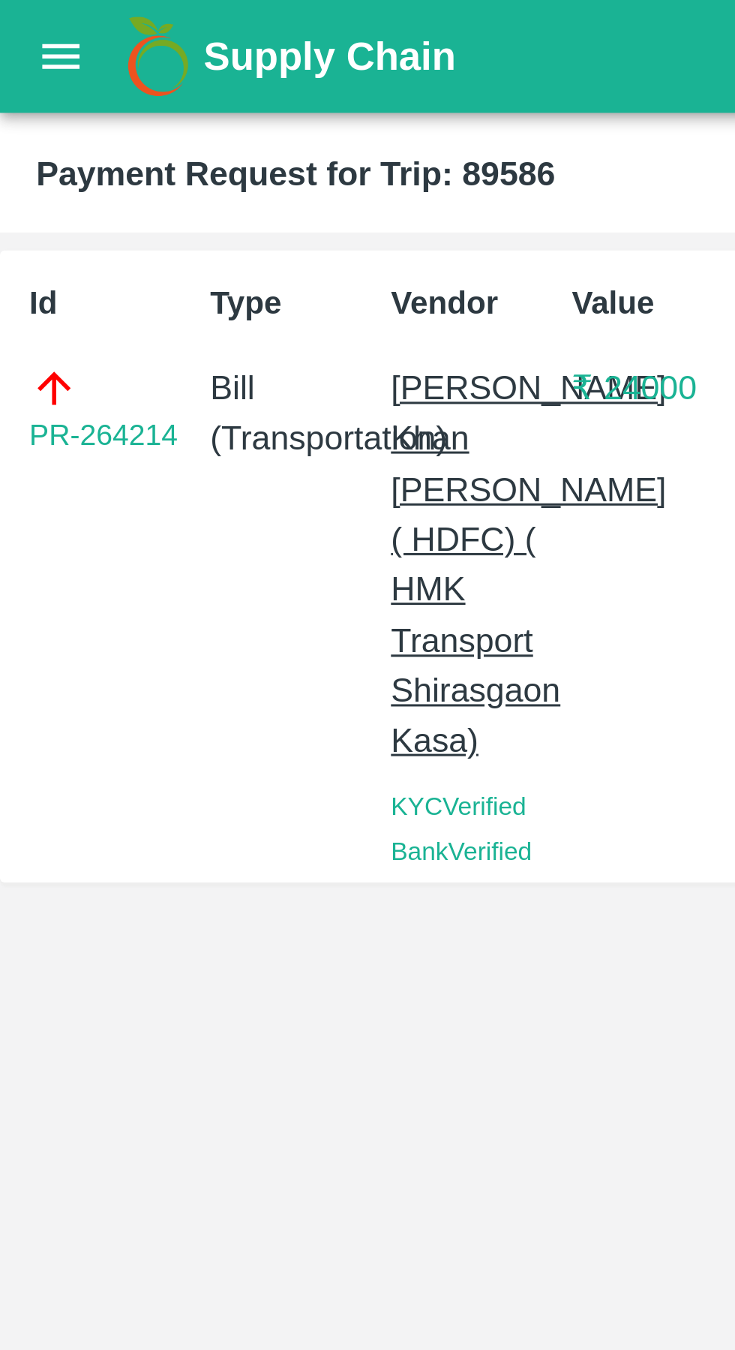
click at [24, 22] on icon "open drawer" at bounding box center [20, 18] width 13 height 8
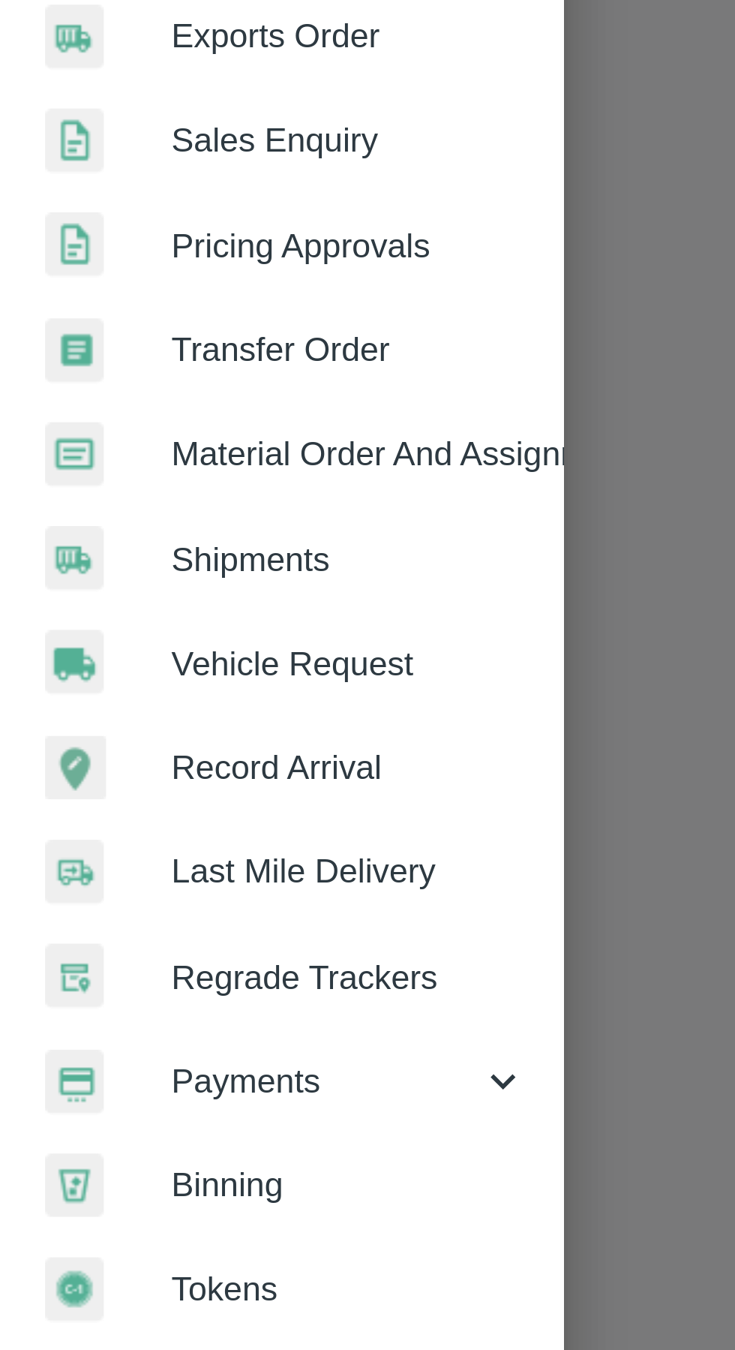
click at [129, 764] on span "Payments" at bounding box center [108, 765] width 102 height 17
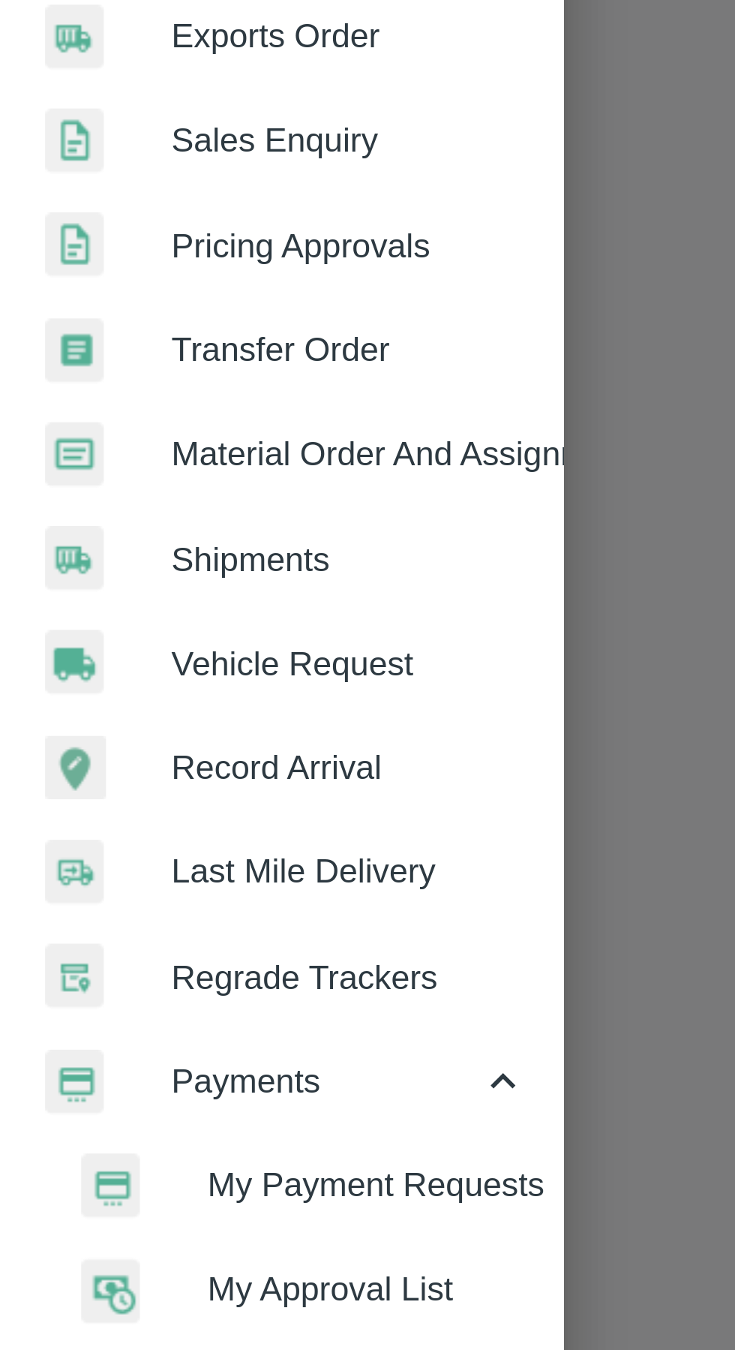
click at [131, 796] on span "My Payment Requests" at bounding box center [122, 800] width 107 height 17
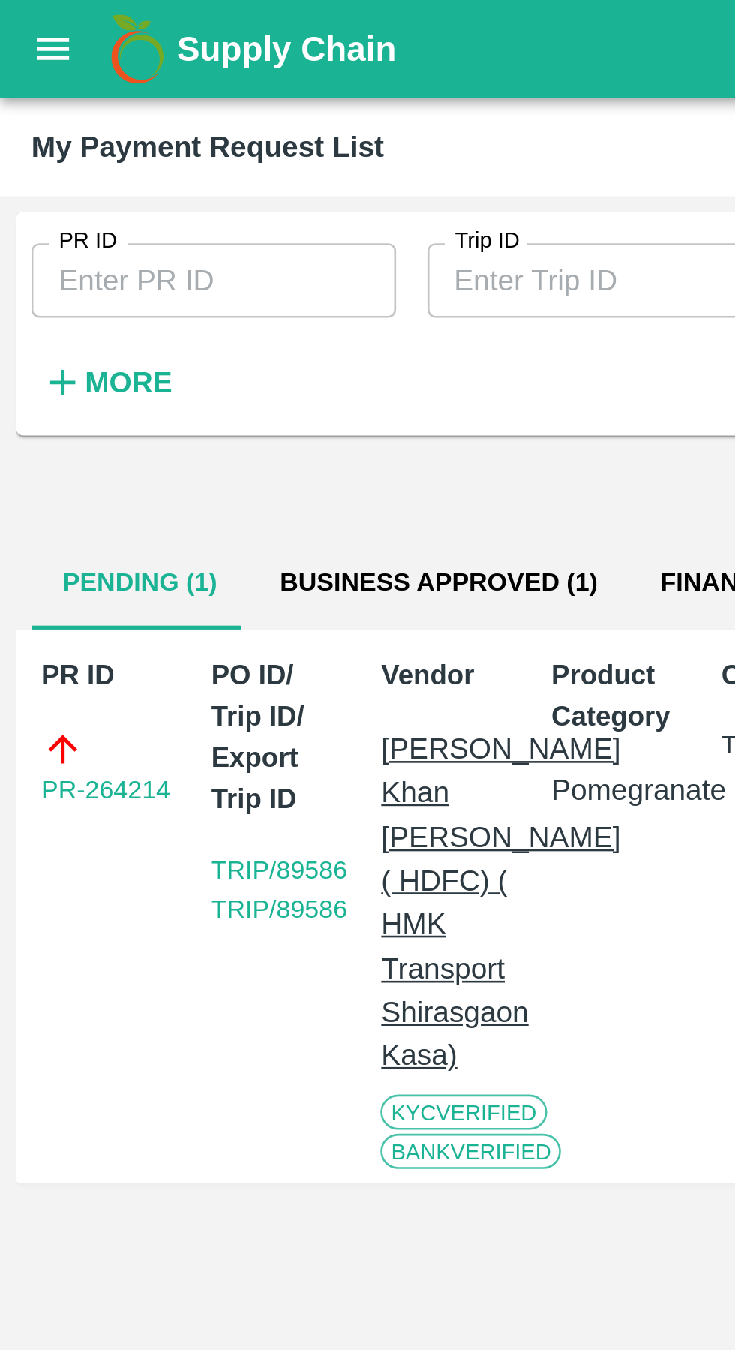
click at [150, 206] on button "Business Approved (1)" at bounding box center [168, 223] width 146 height 36
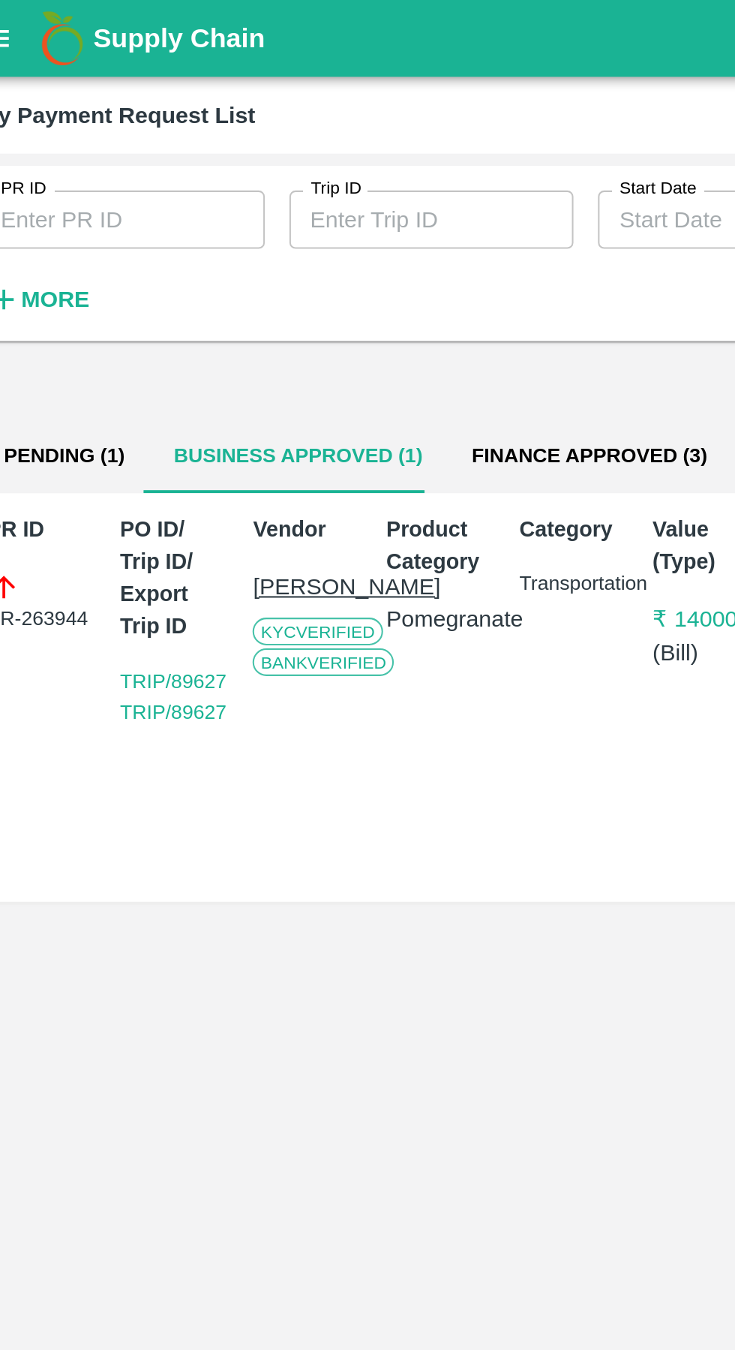
scroll to position [0, 11]
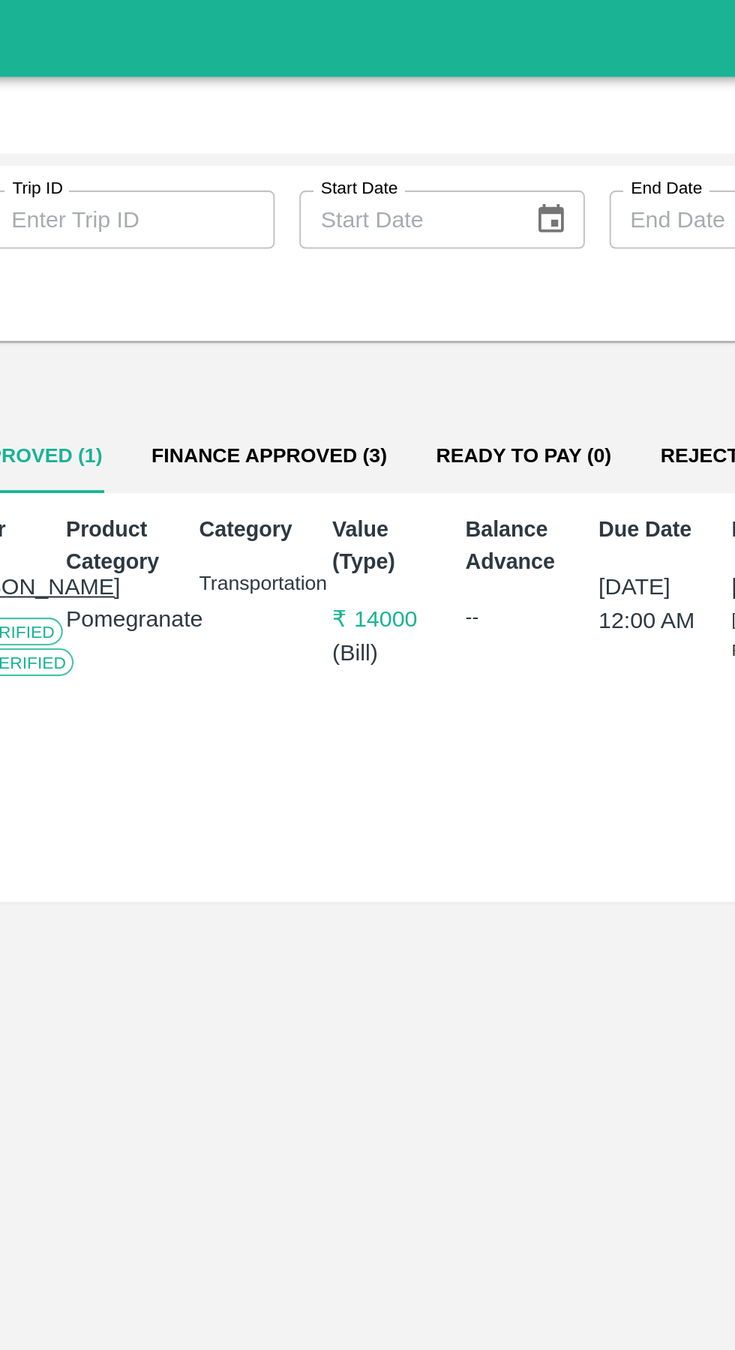
click at [406, 218] on button "Ready To Pay (0)" at bounding box center [424, 223] width 110 height 36
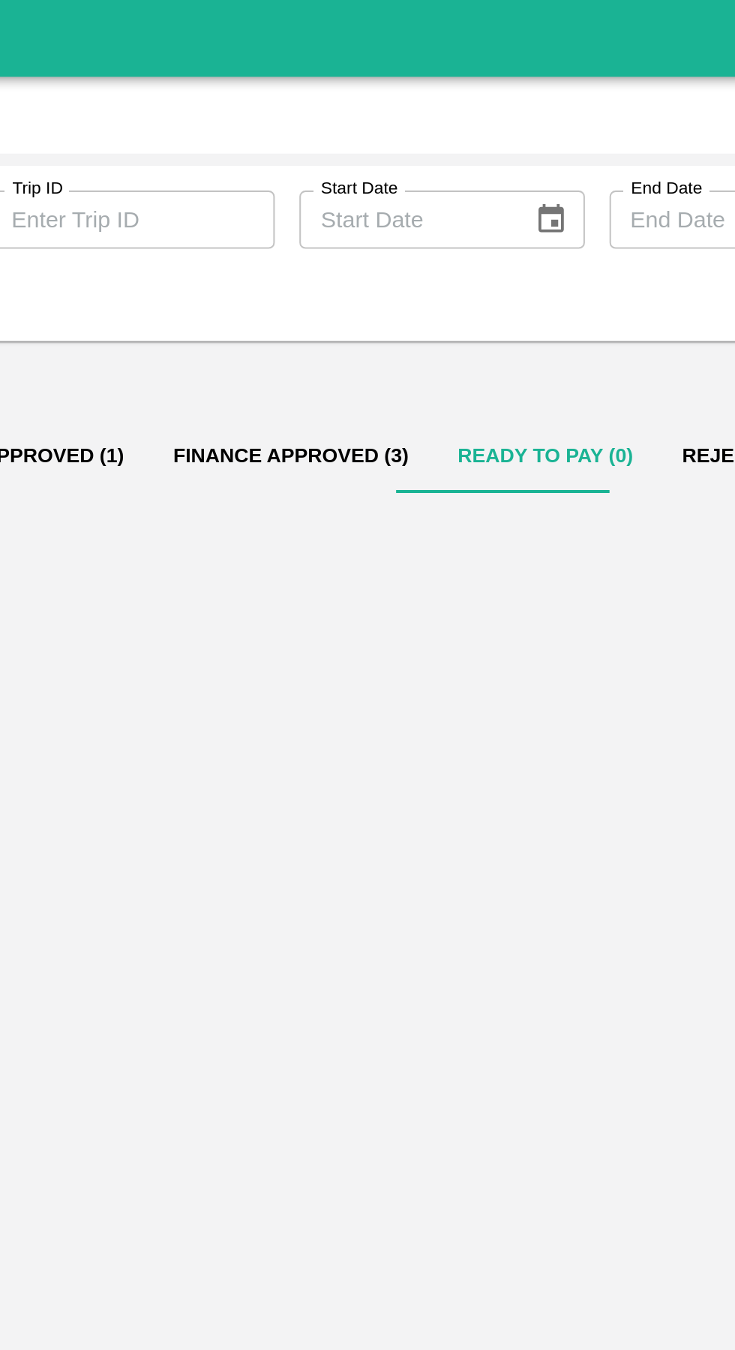
scroll to position [0, 0]
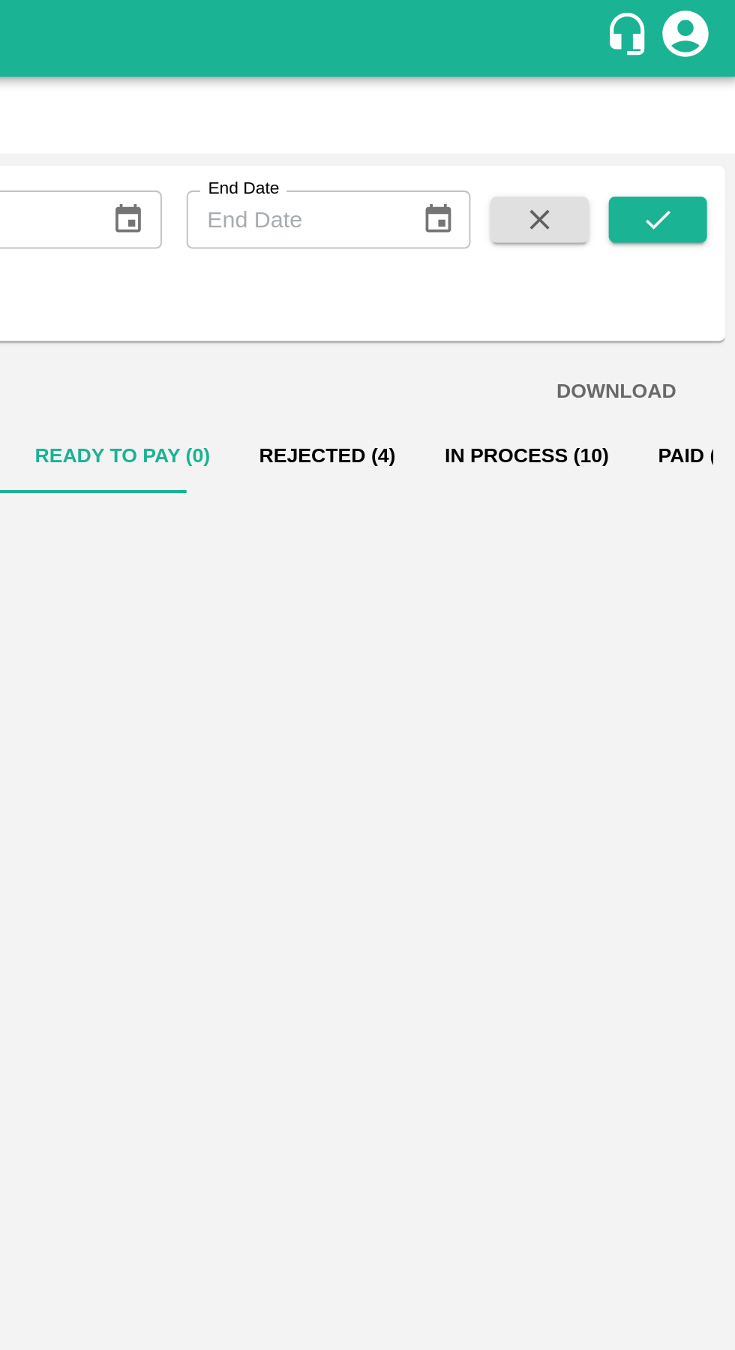
click at [588, 219] on button "In Process (10)" at bounding box center [632, 223] width 104 height 36
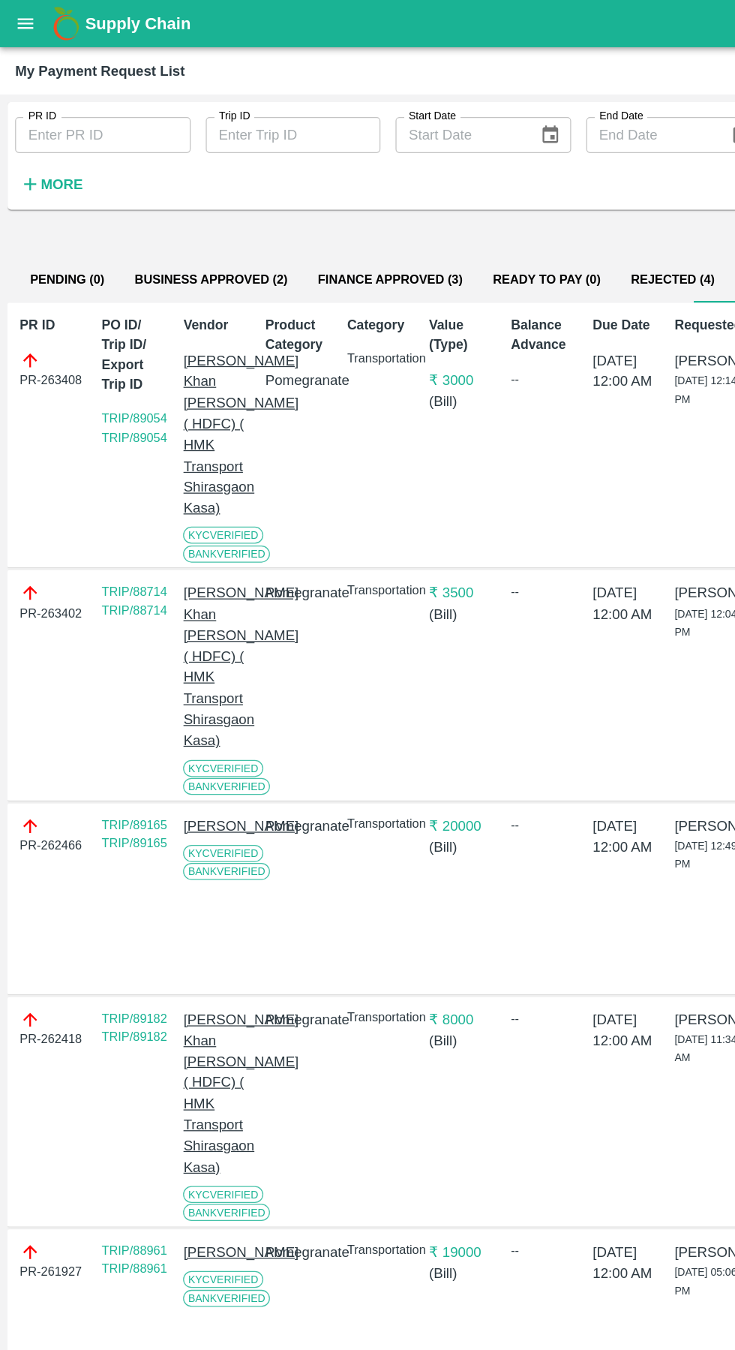
click at [148, 226] on button "Business Approved (2)" at bounding box center [168, 223] width 146 height 36
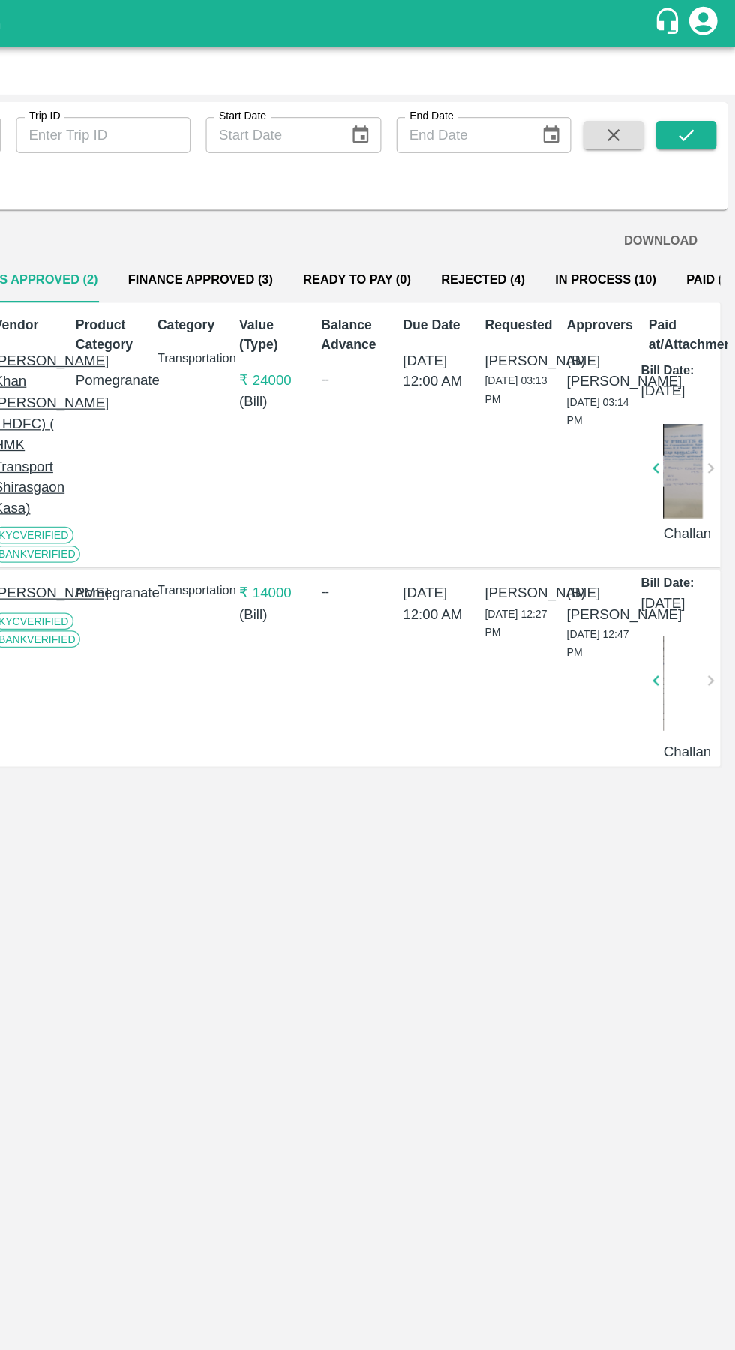
click at [312, 225] on button "Finance Approved (3)" at bounding box center [310, 223] width 139 height 36
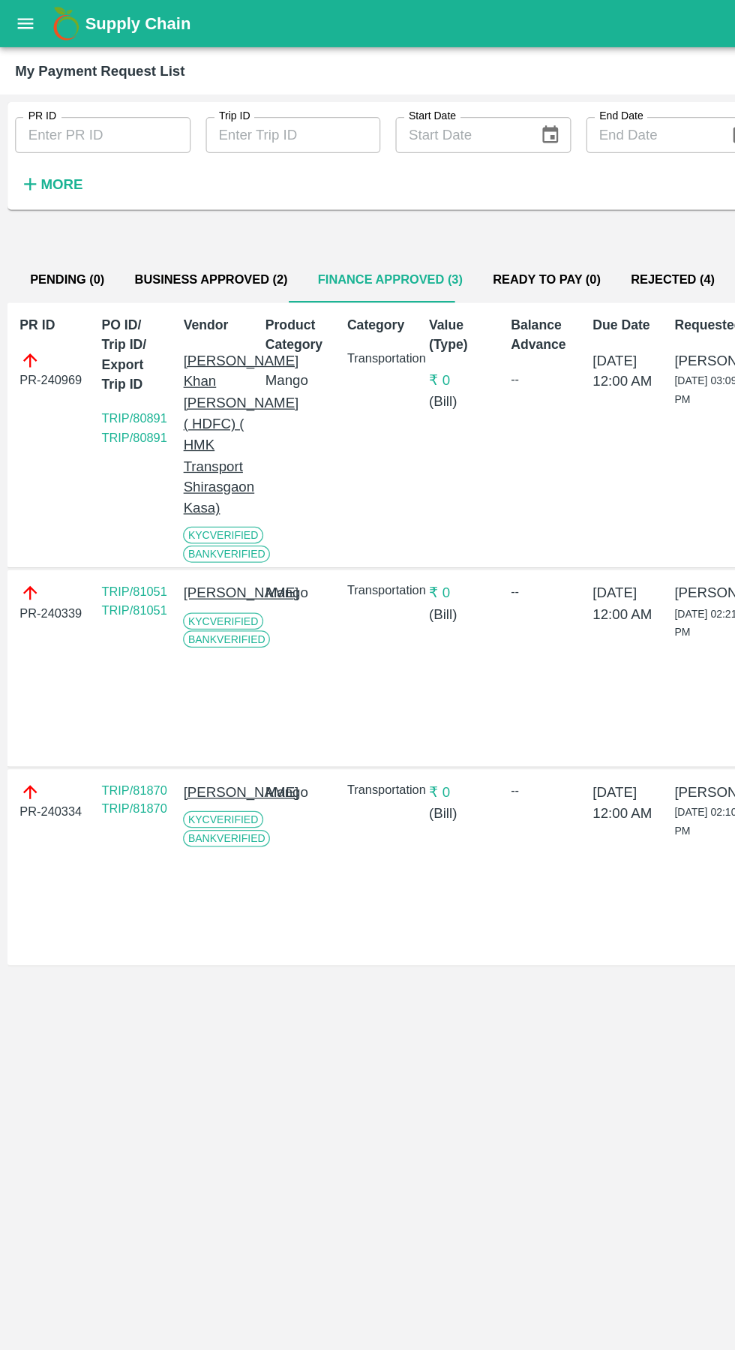
click at [155, 222] on button "Business Approved (2)" at bounding box center [168, 223] width 146 height 36
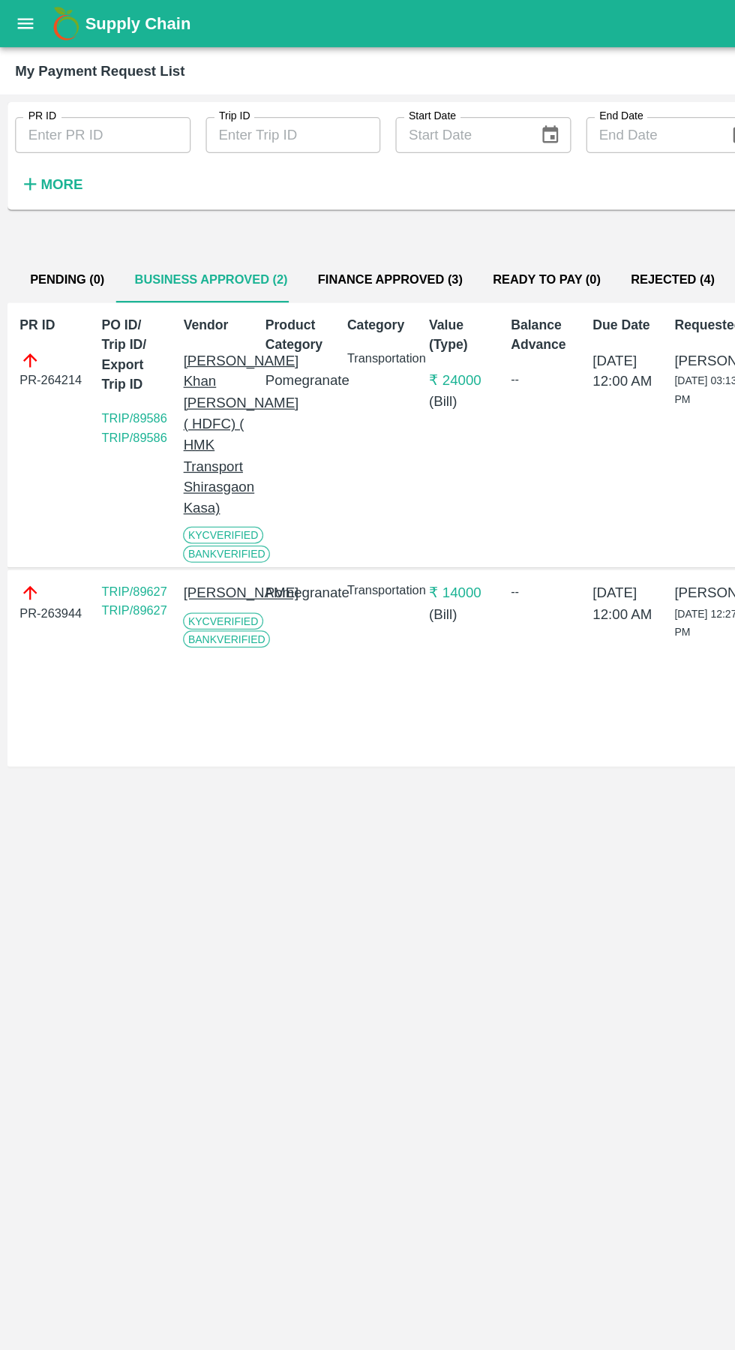
click at [23, 20] on icon "open drawer" at bounding box center [20, 19] width 17 height 17
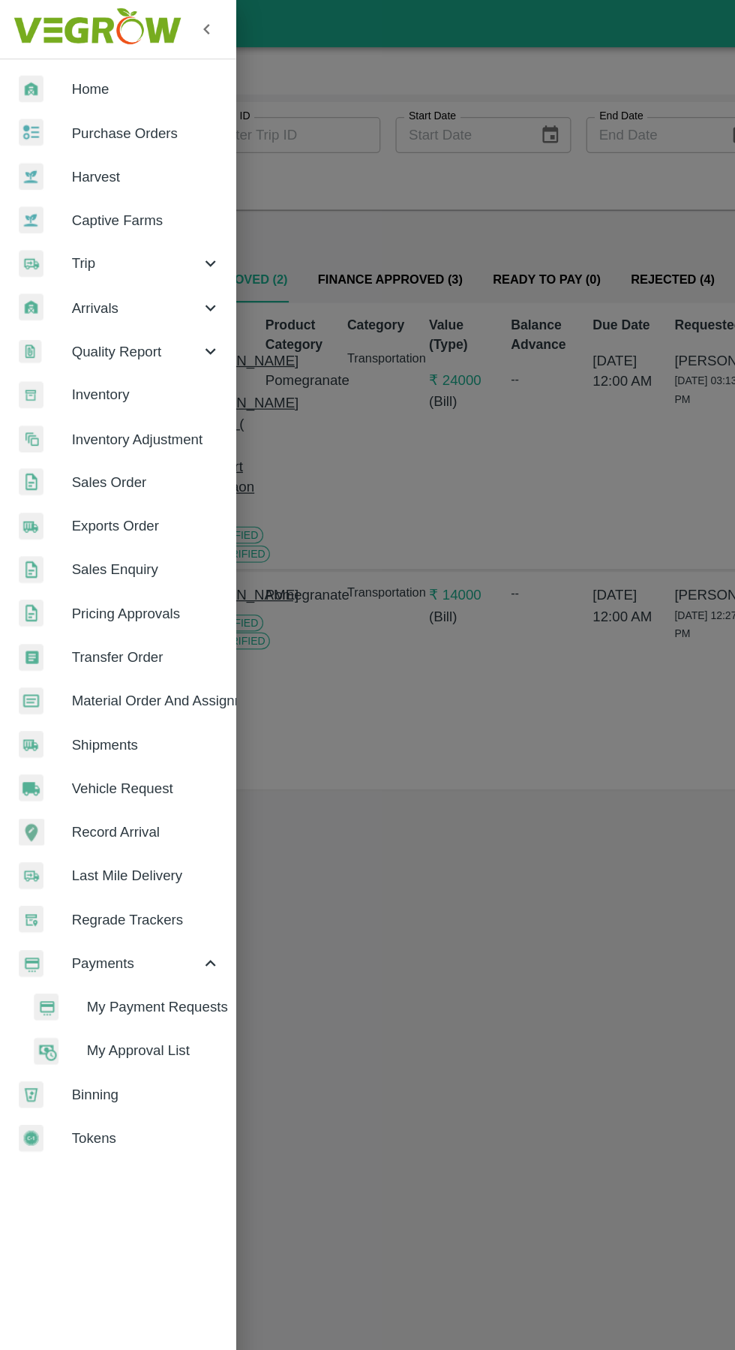
click at [80, 211] on span "Trip" at bounding box center [108, 209] width 102 height 17
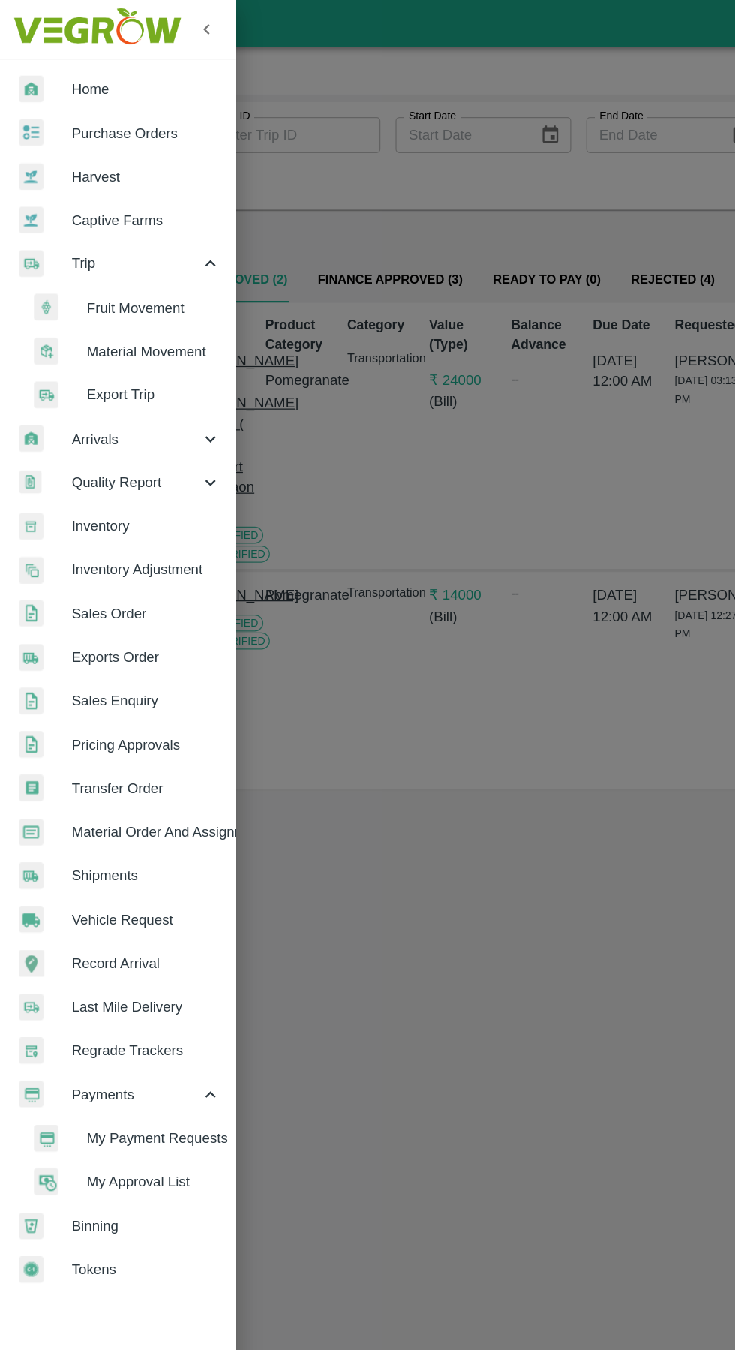
click at [107, 248] on span "Fruit Movement" at bounding box center [122, 244] width 107 height 17
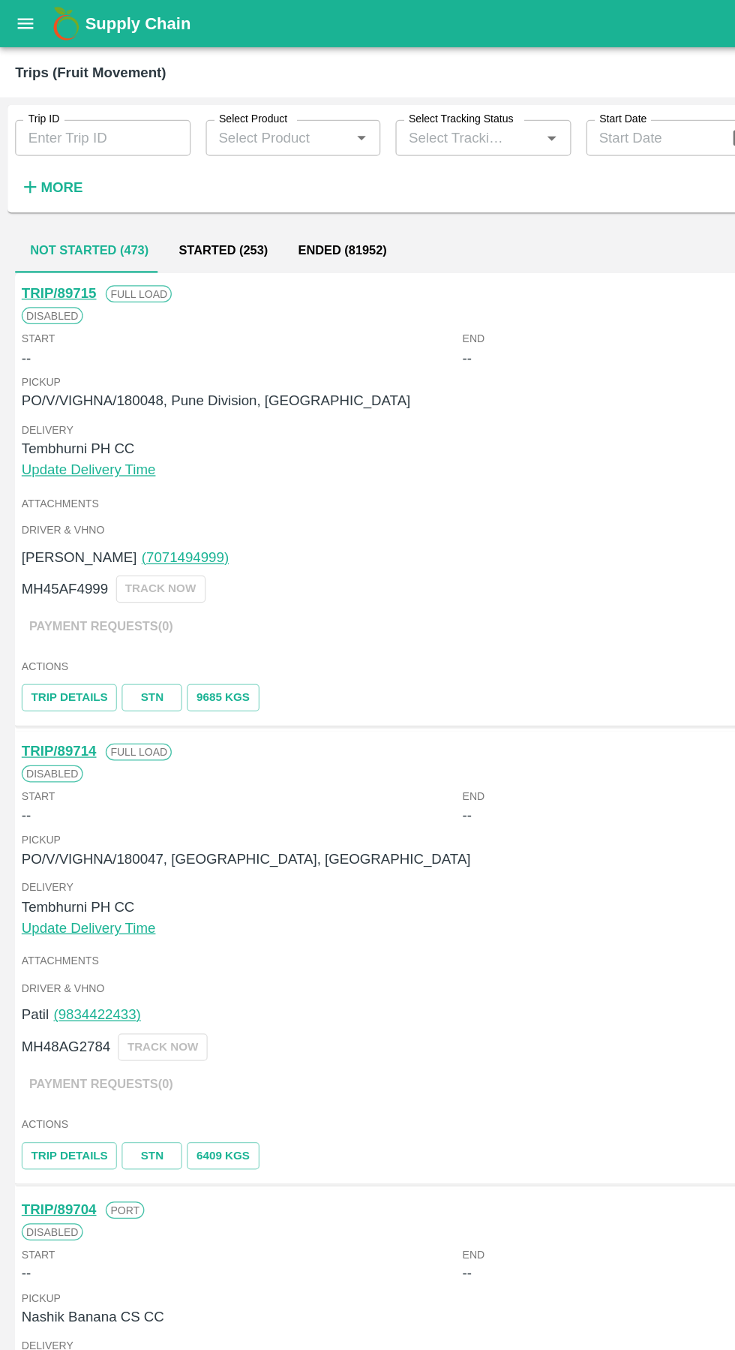
click at [67, 114] on input "Trip ID" at bounding box center [82, 109] width 140 height 29
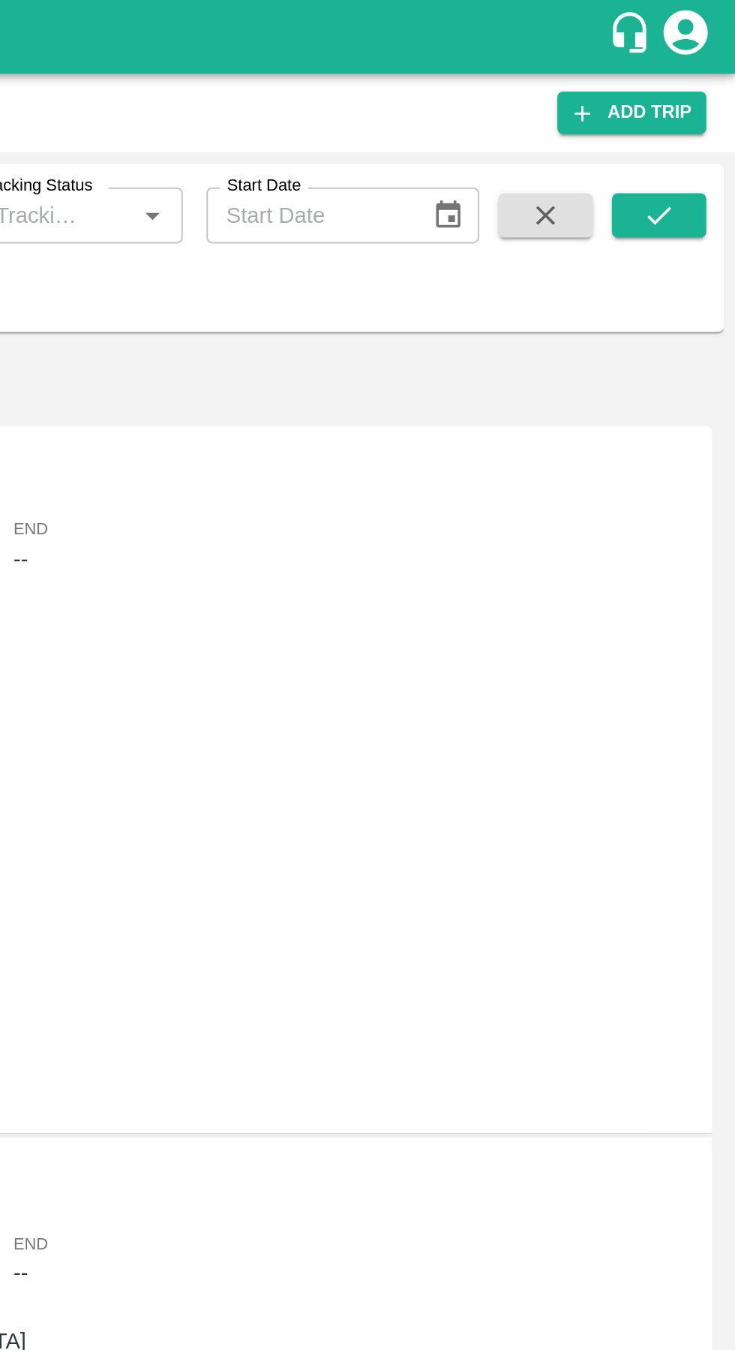
type input "88843"
click at [696, 109] on icon "submit" at bounding box center [696, 109] width 17 height 17
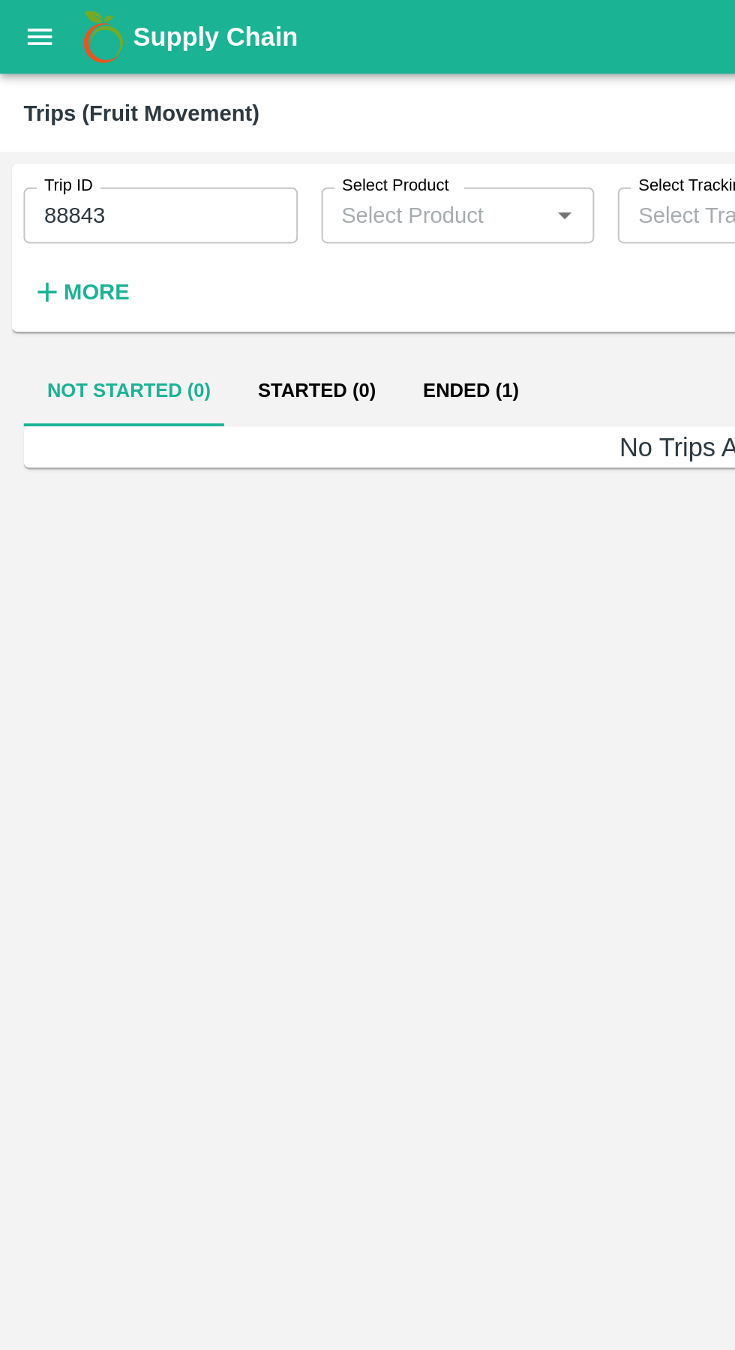
click at [228, 194] on button "Ended (1)" at bounding box center [239, 199] width 73 height 36
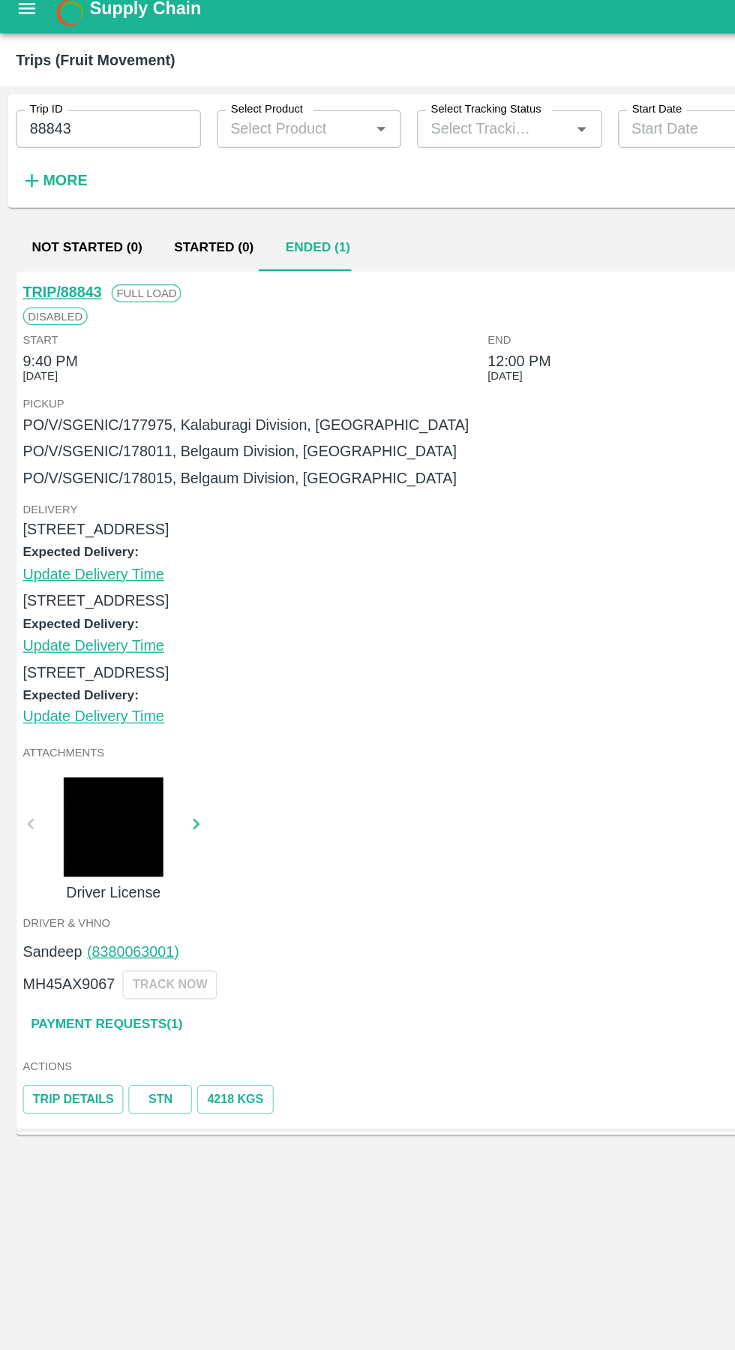
click at [74, 785] on link "Payment Requests( 1 )" at bounding box center [80, 784] width 126 height 26
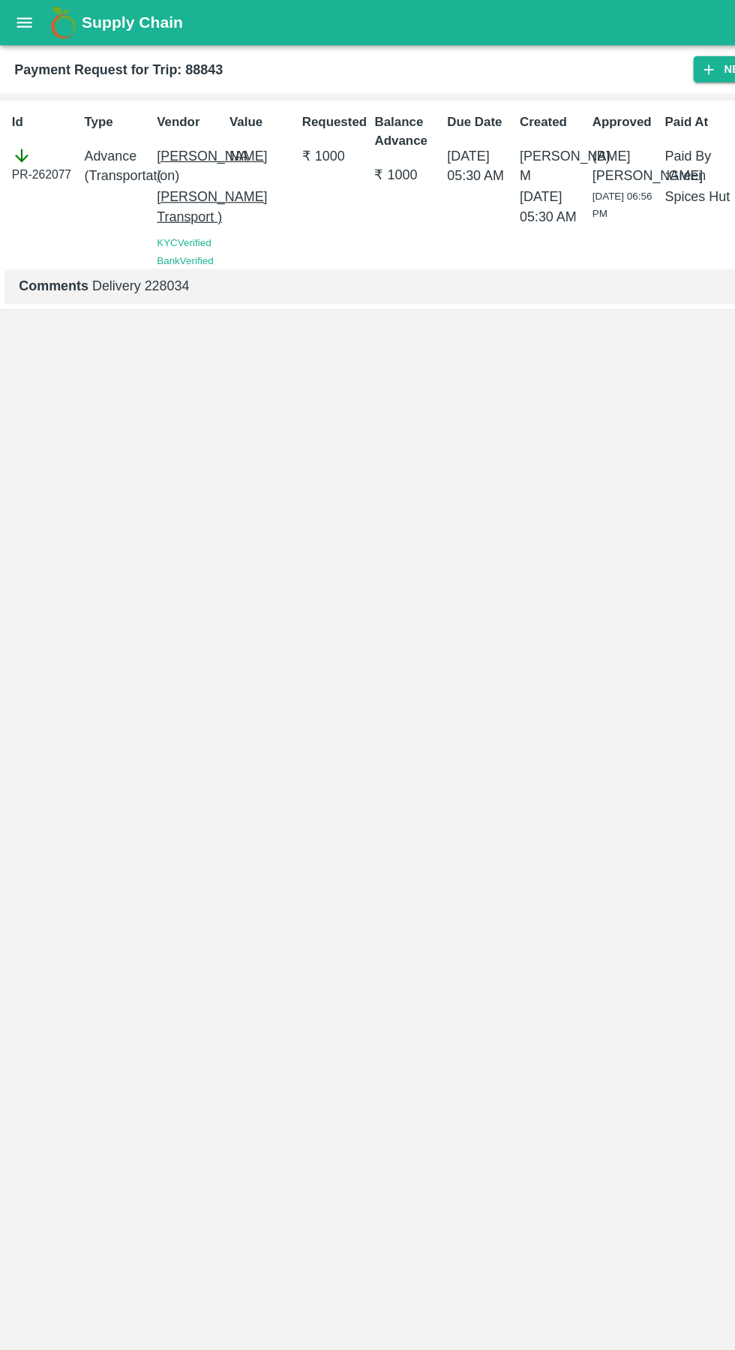
click at [20, 19] on icon "open drawer" at bounding box center [20, 18] width 13 height 8
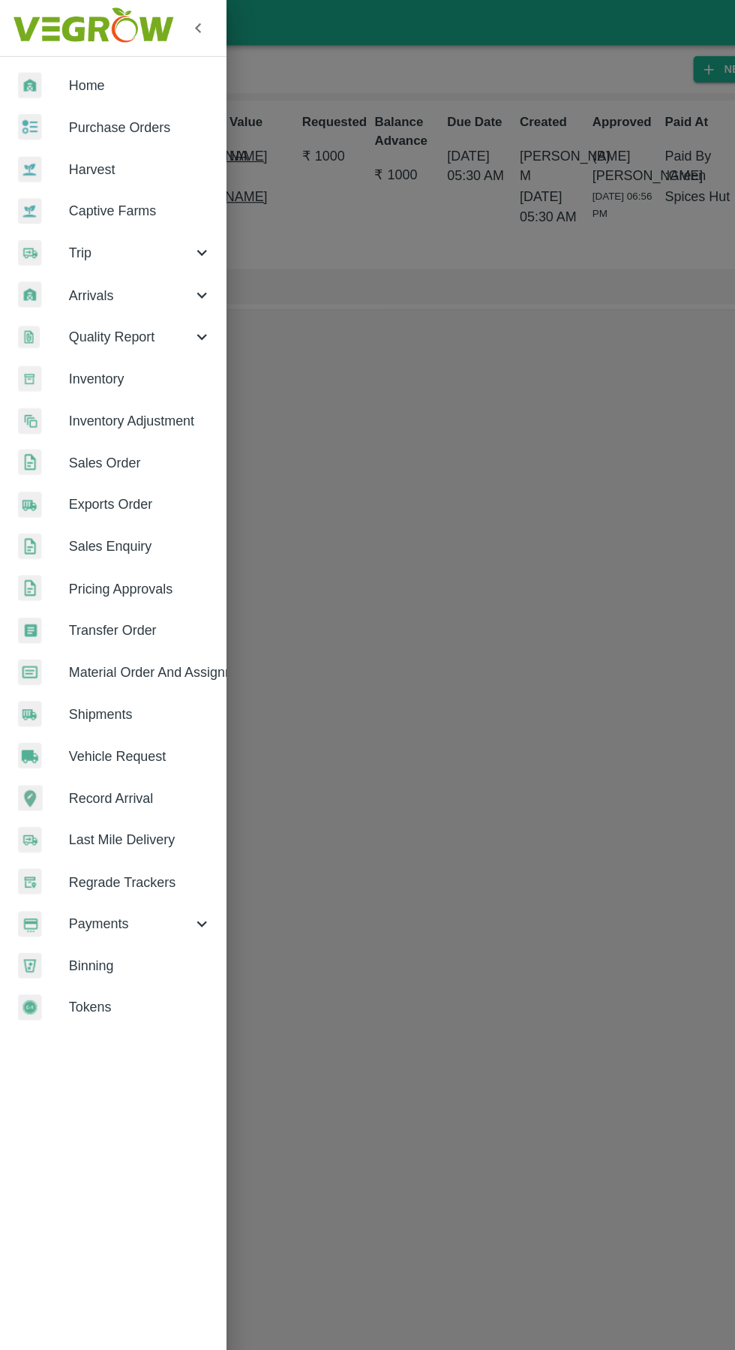
click at [62, 771] on span "Payments" at bounding box center [108, 765] width 102 height 17
click at [95, 798] on span "My Payment Requests" at bounding box center [122, 800] width 107 height 17
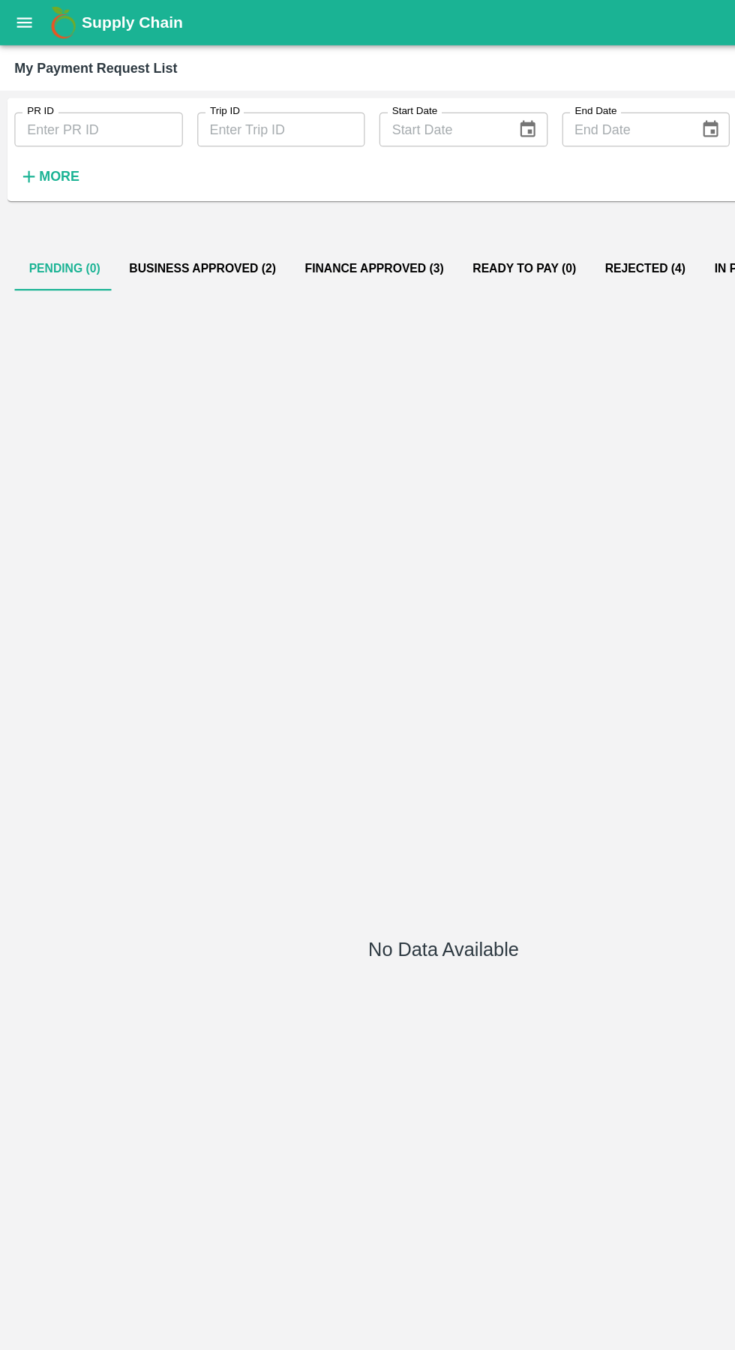
click at [147, 222] on button "Business Approved (2)" at bounding box center [168, 223] width 146 height 36
